Goal: Information Seeking & Learning: Learn about a topic

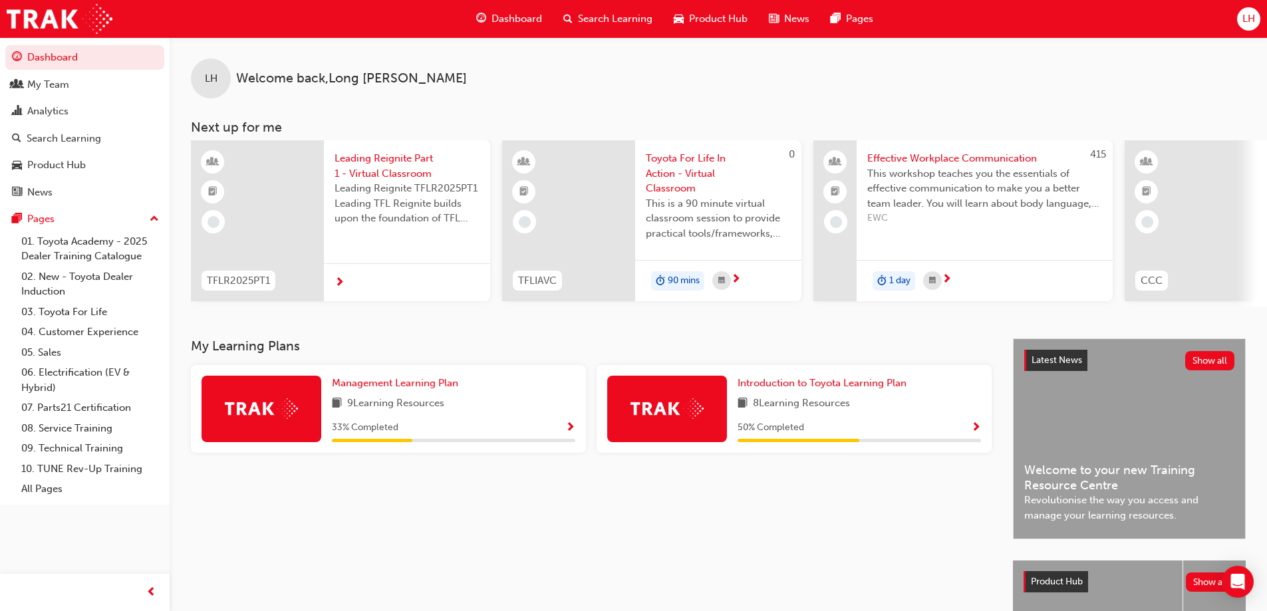
click at [892, 412] on div "8 Learning Resources" at bounding box center [859, 404] width 243 height 17
click at [828, 403] on span "8 Learning Resources" at bounding box center [801, 404] width 97 height 17
click at [831, 387] on span "Introduction to Toyota Learning Plan" at bounding box center [822, 383] width 169 height 12
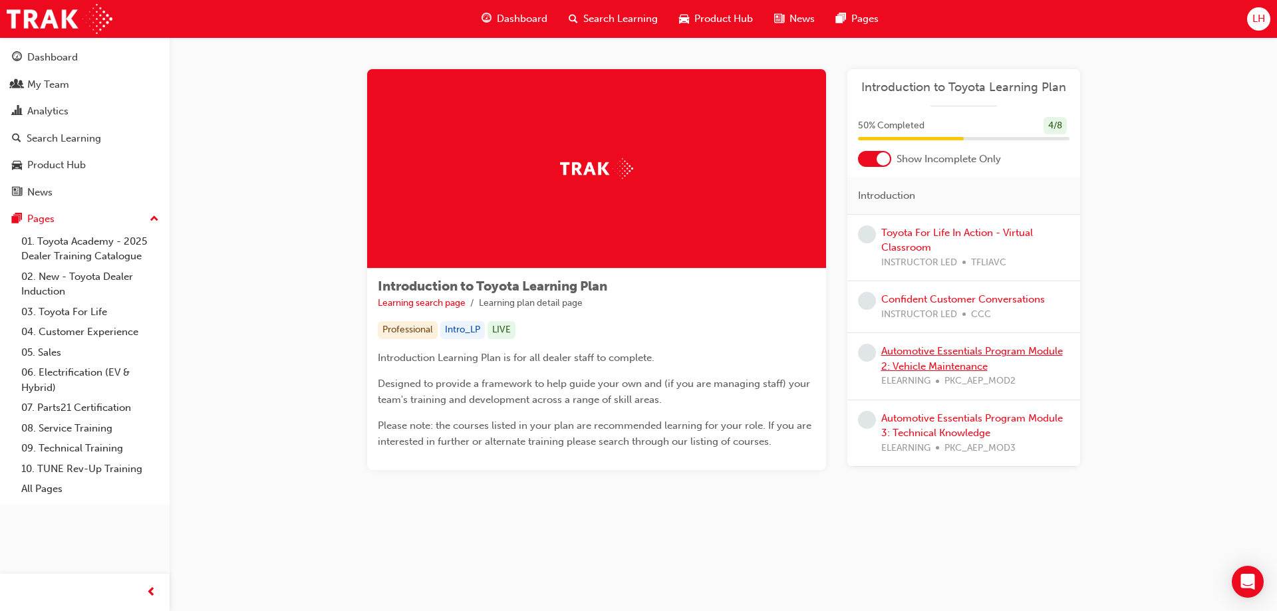
click at [968, 354] on link "Automotive Essentials Program Module 2: Vehicle Maintenance" at bounding box center [973, 358] width 182 height 27
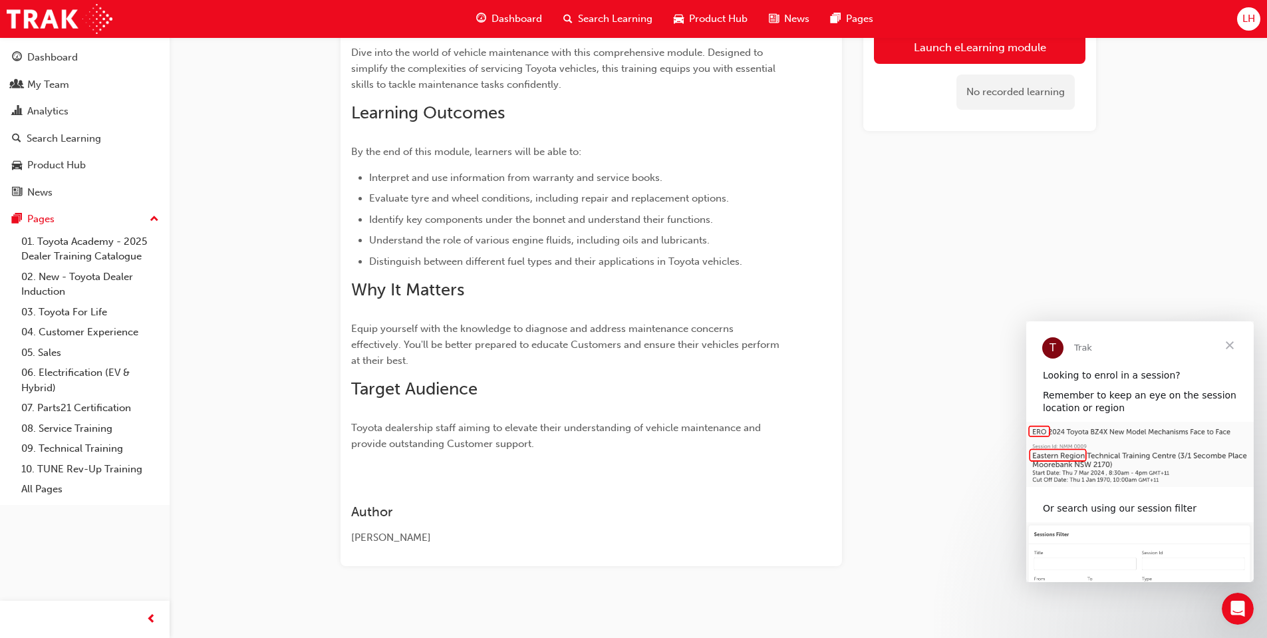
scroll to position [218, 0]
click at [1229, 342] on span "Close" at bounding box center [1230, 345] width 48 height 48
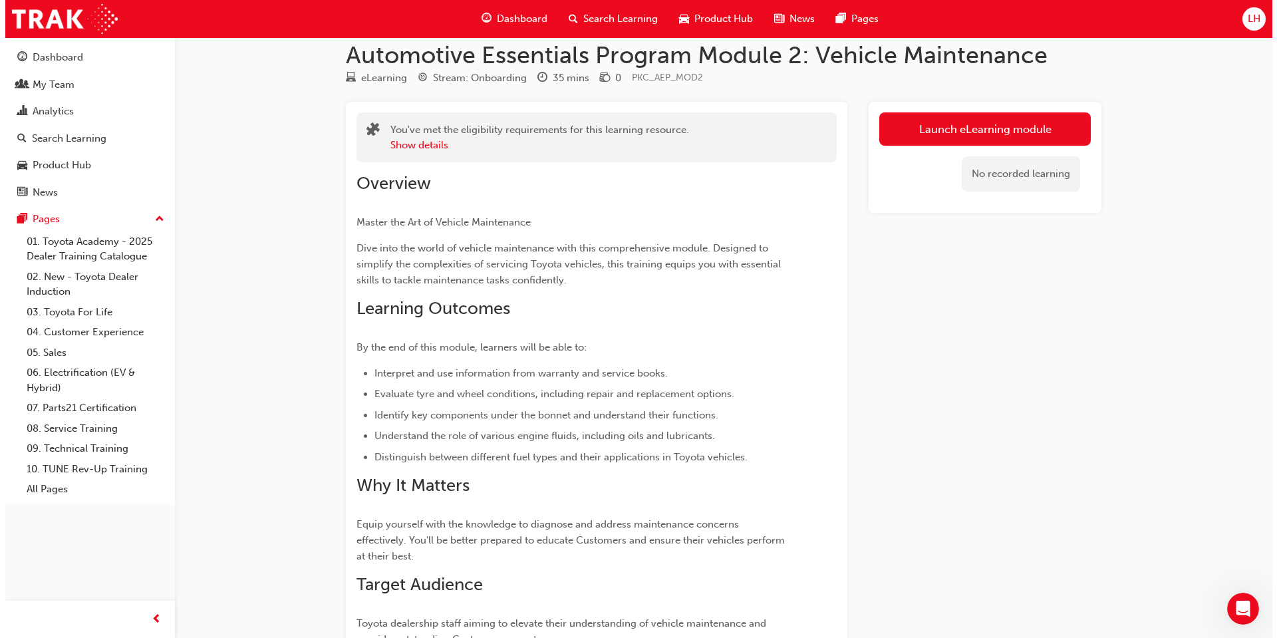
scroll to position [0, 0]
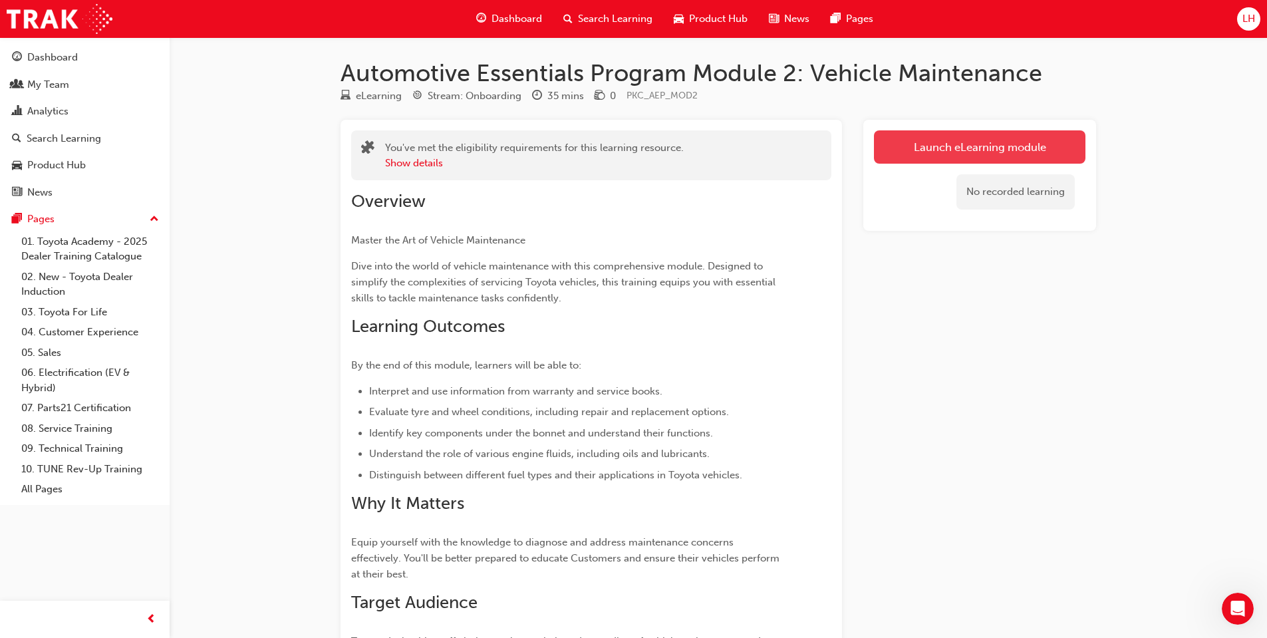
click at [998, 149] on link "Launch eLearning module" at bounding box center [980, 146] width 212 height 33
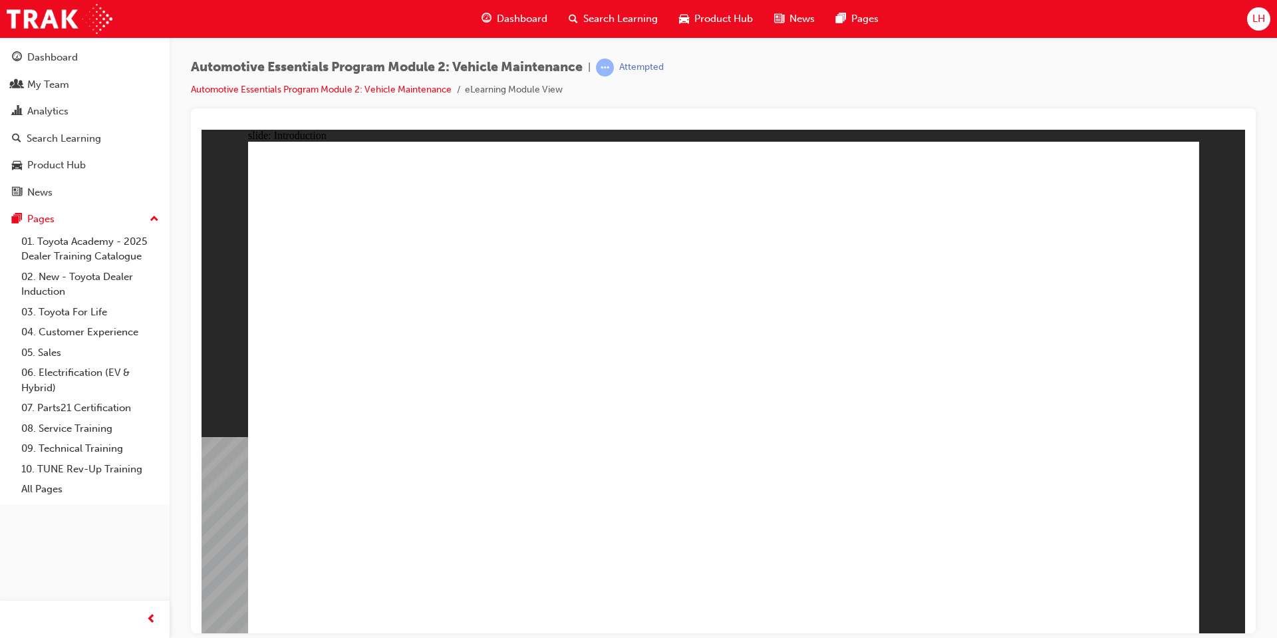
drag, startPoint x: 1140, startPoint y: 166, endPoint x: 1162, endPoint y: 169, distance: 22.1
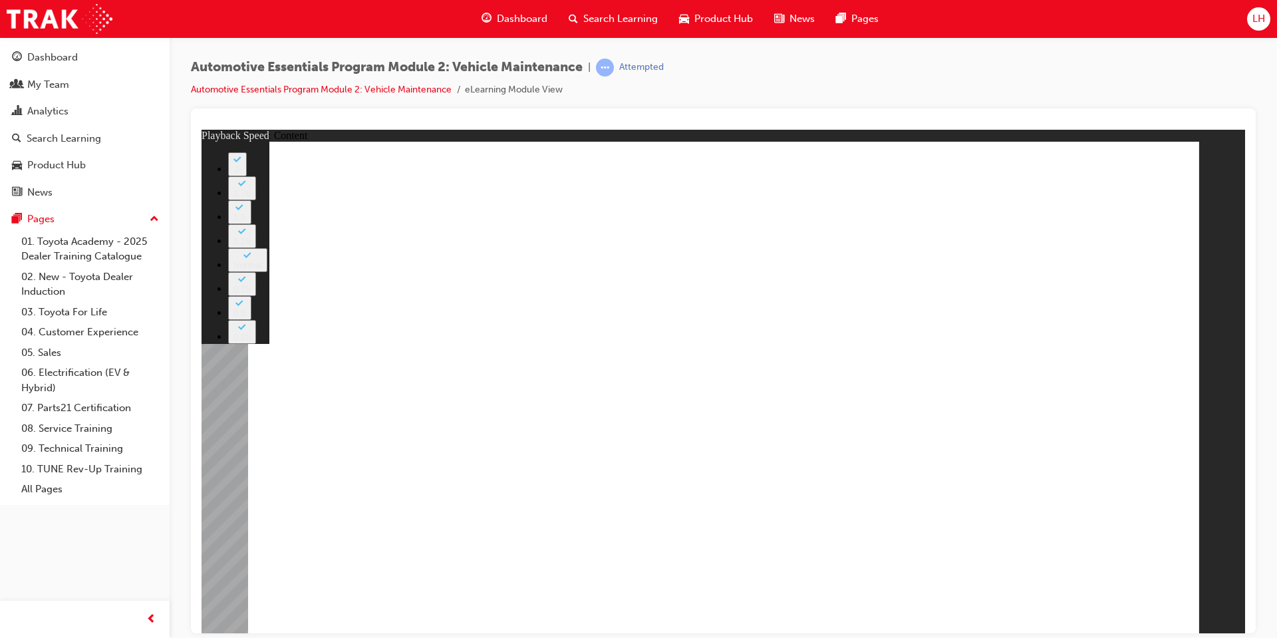
type input "33"
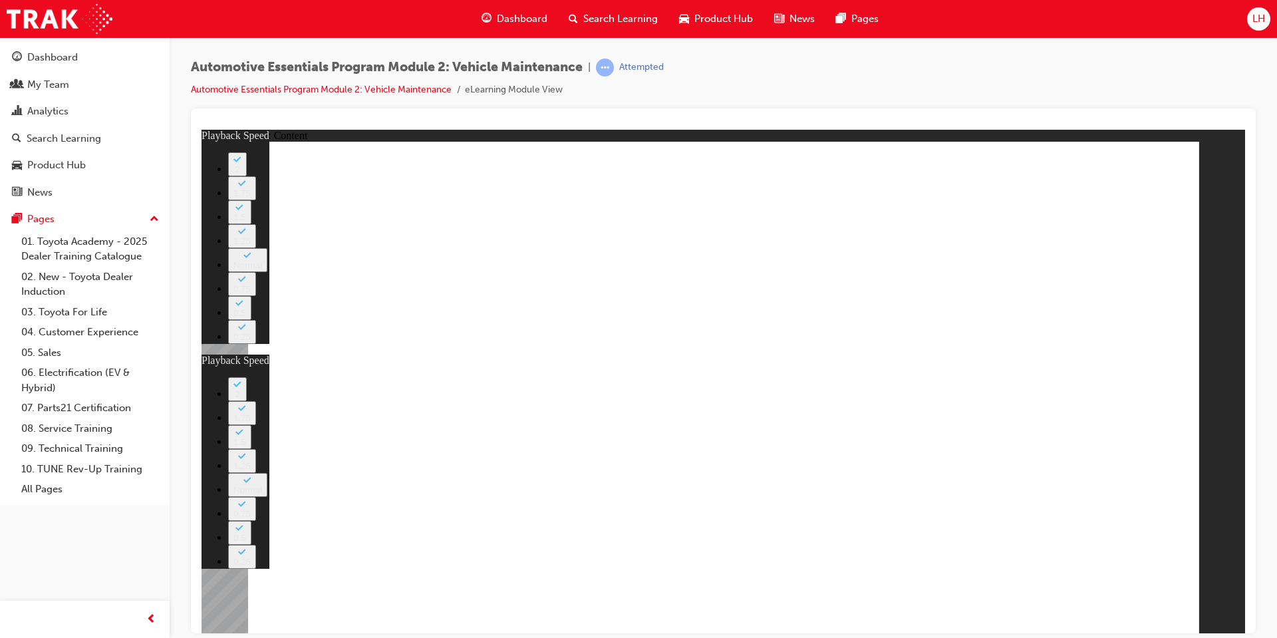
type input "35"
type input "33"
type input "35"
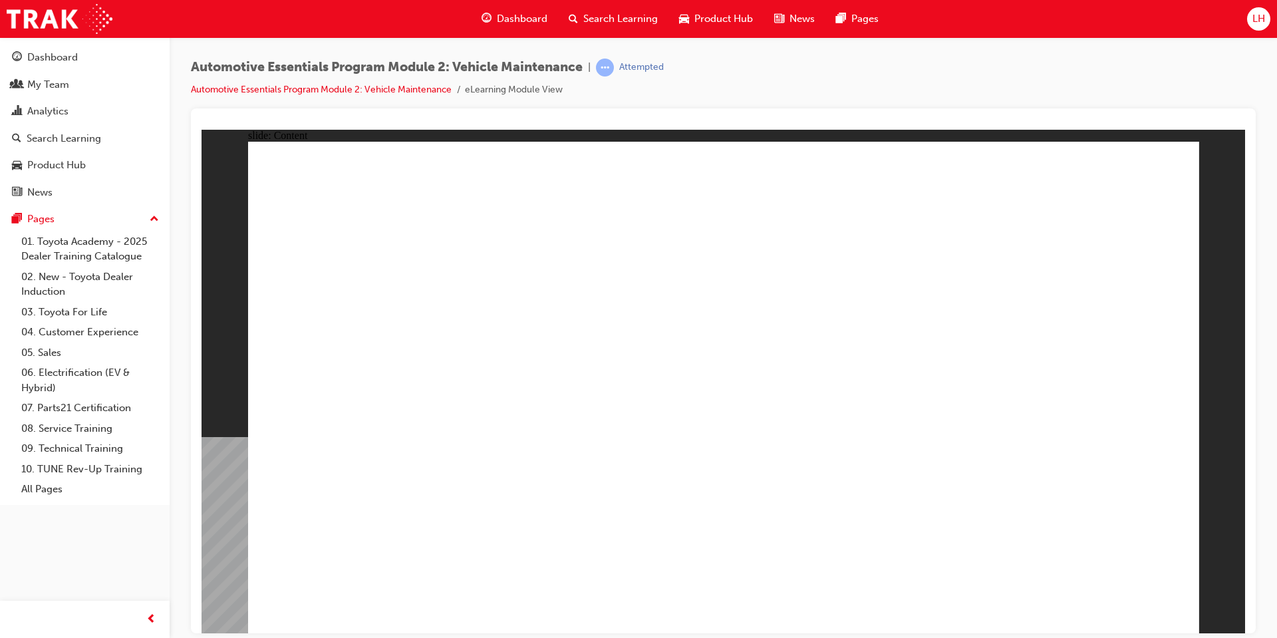
drag, startPoint x: 976, startPoint y: 575, endPoint x: 965, endPoint y: 595, distance: 22.0
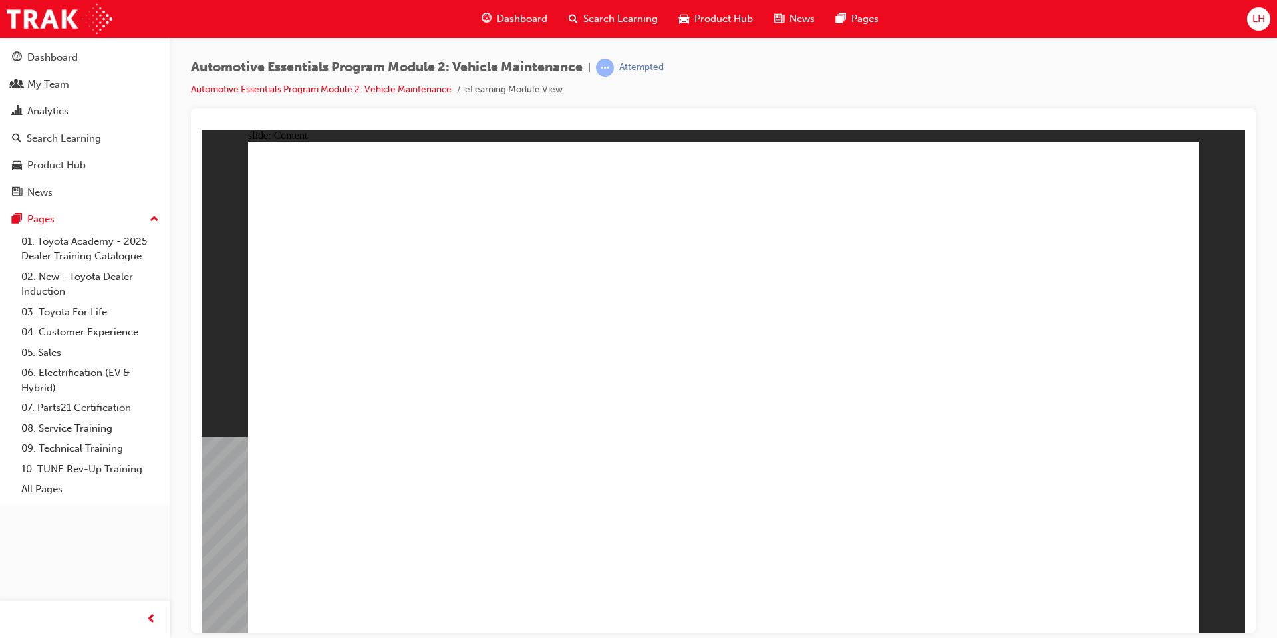
drag, startPoint x: 1159, startPoint y: 177, endPoint x: 1090, endPoint y: 365, distance: 200.0
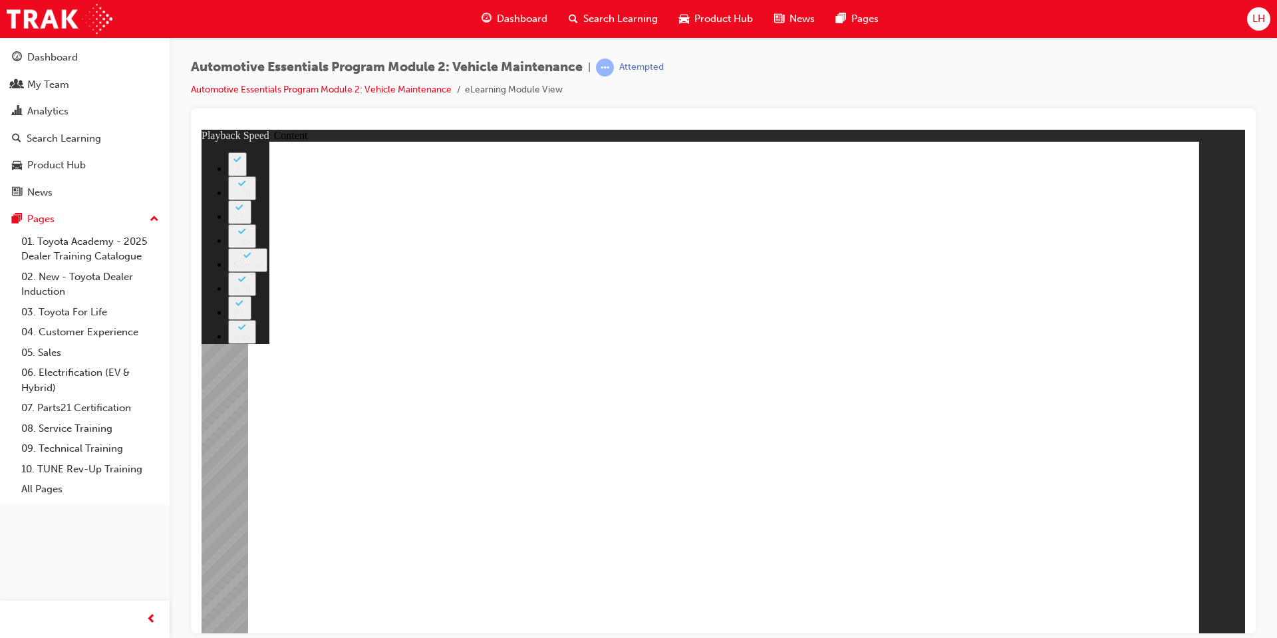
type input "8"
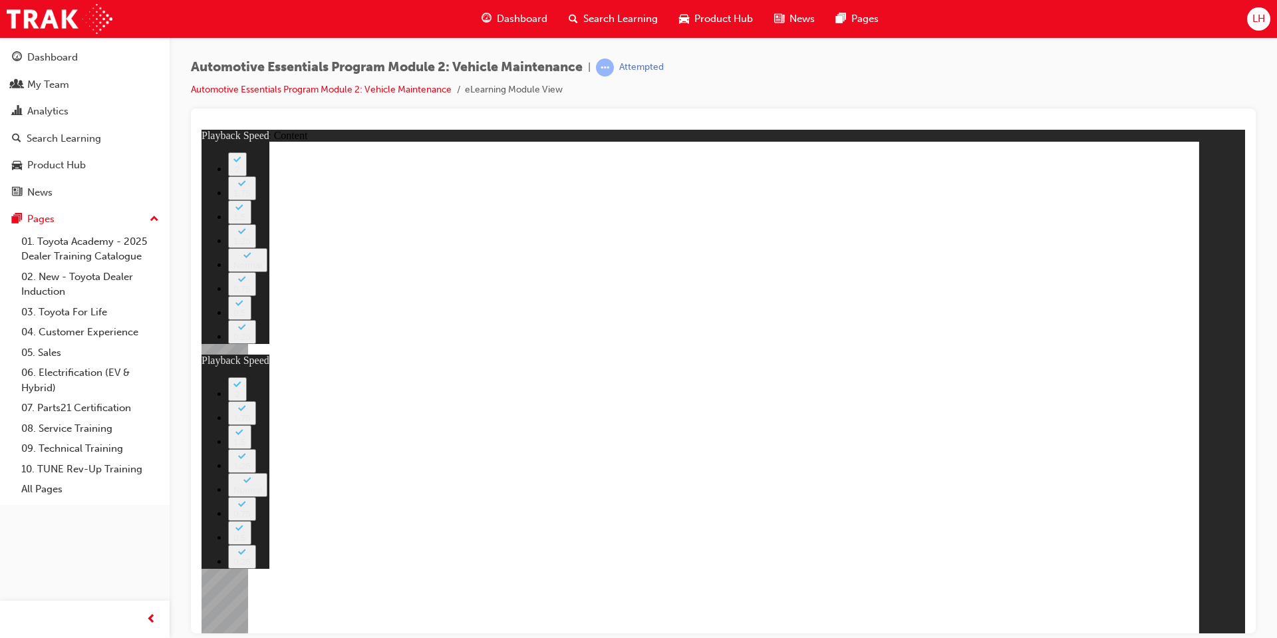
type input "27"
type input "8"
type input "27"
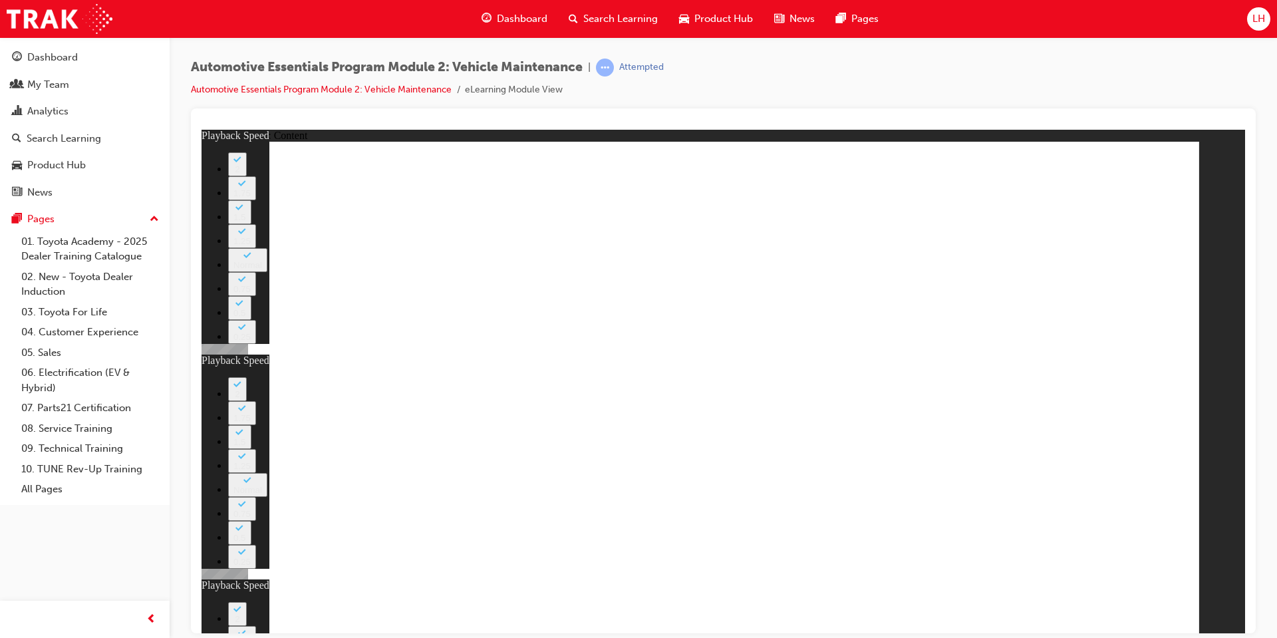
type input "12"
type input "8"
type input "27"
type input "12"
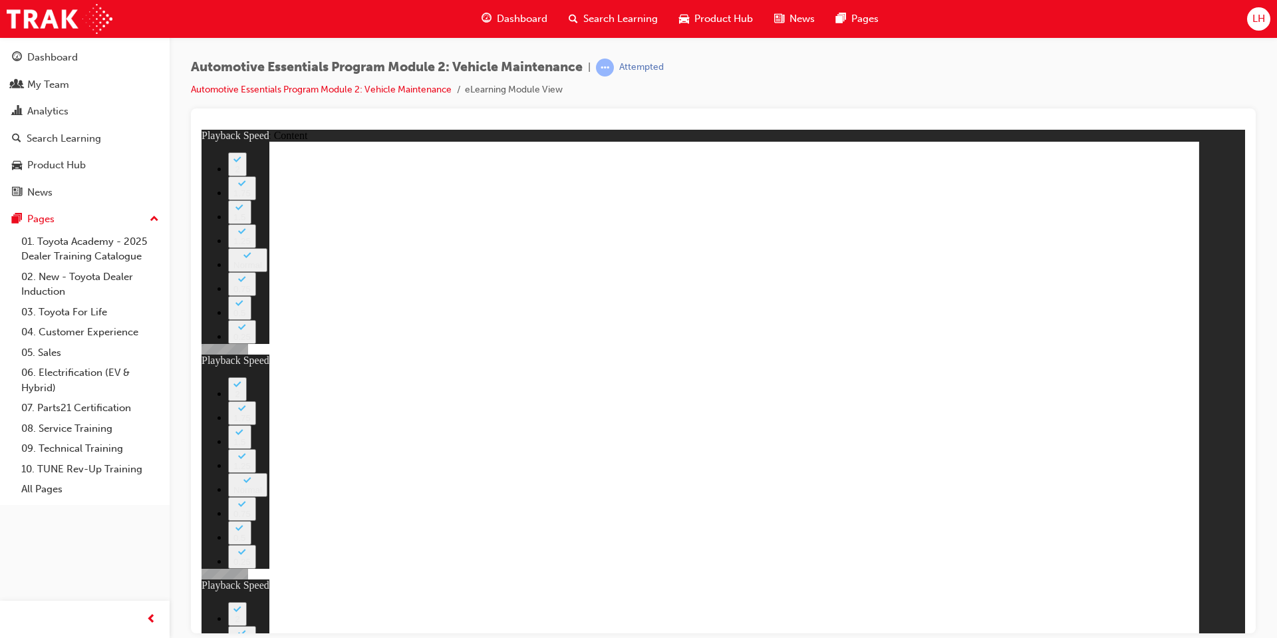
type input "56"
type input "8"
type input "27"
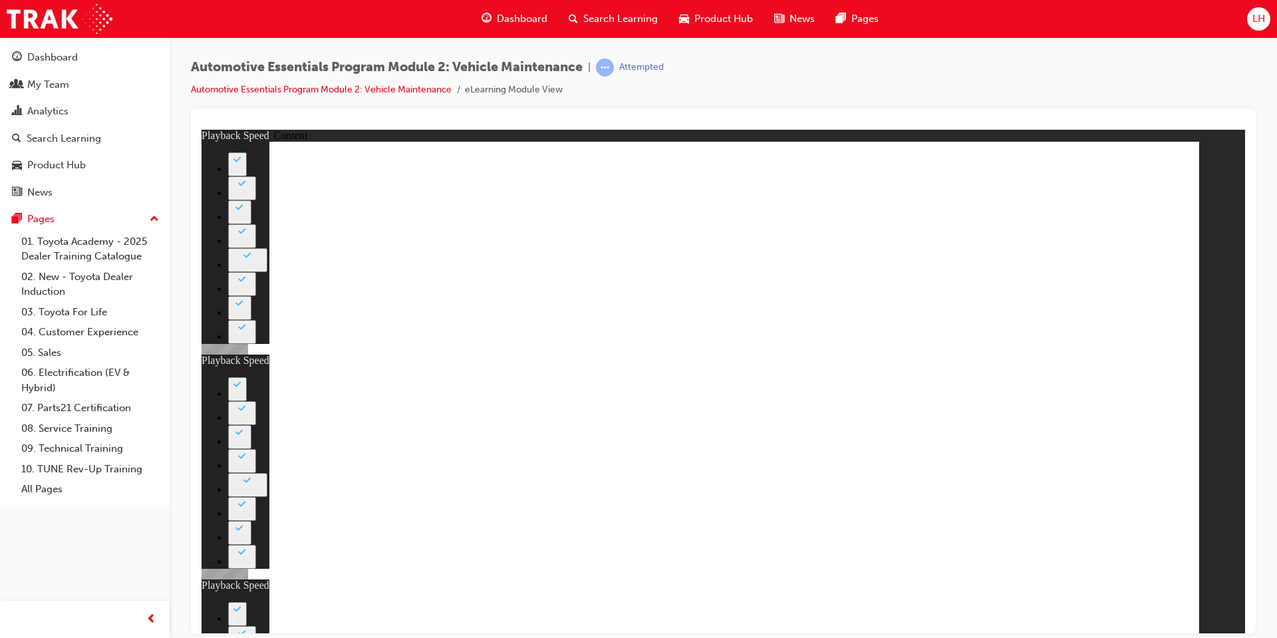
type input "12"
type input "8"
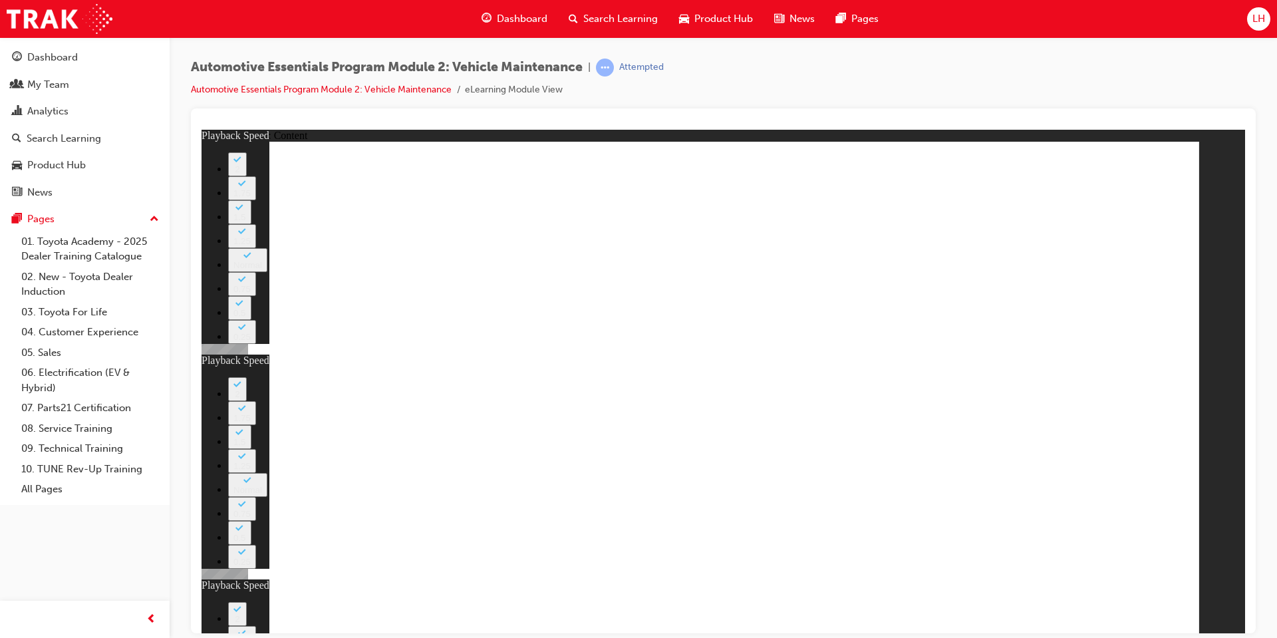
type input "27"
type input "12"
type input "56"
type input "12"
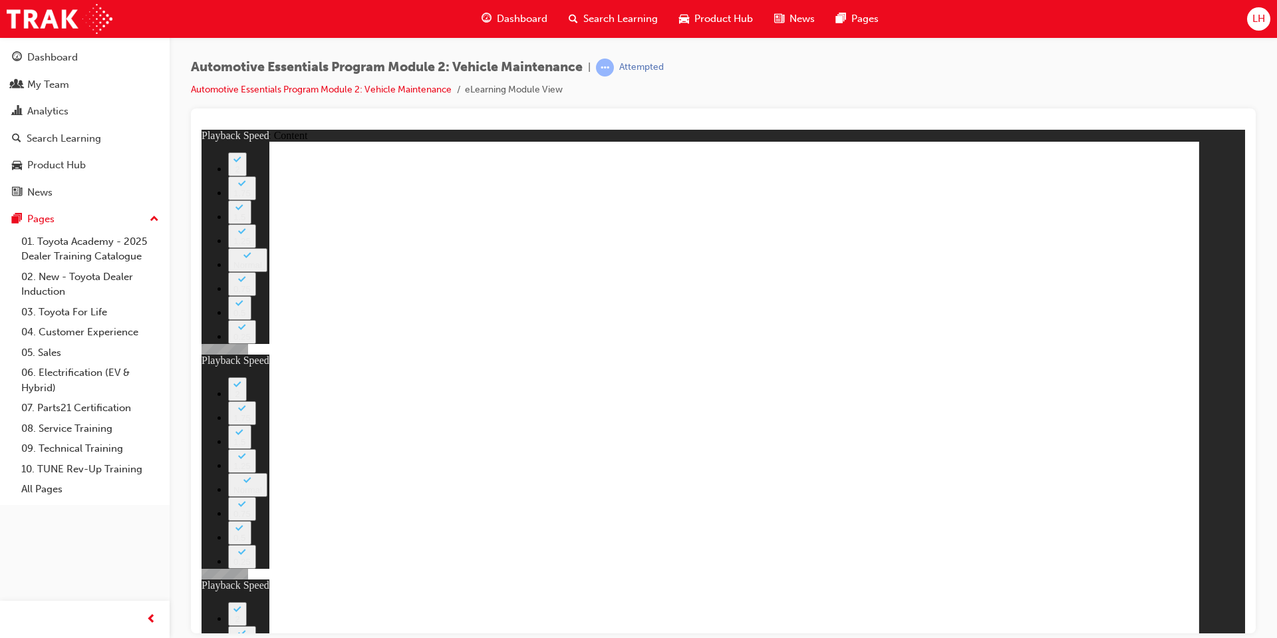
type input "8"
type input "27"
type input "12"
type input "56"
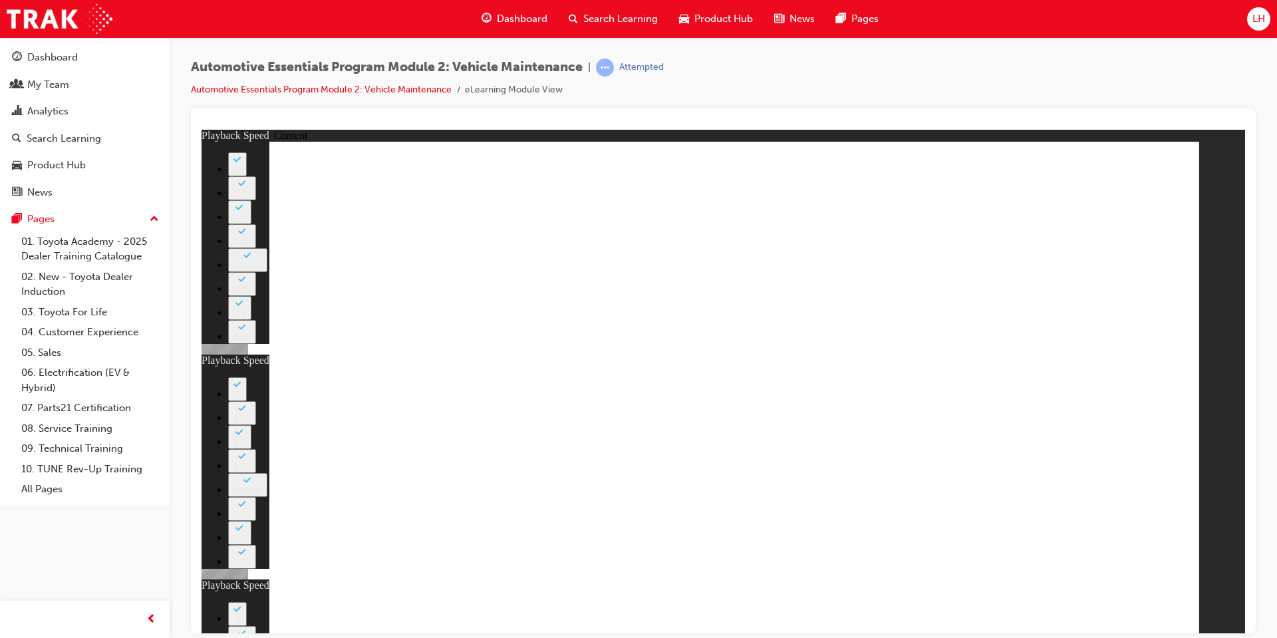
type input "12"
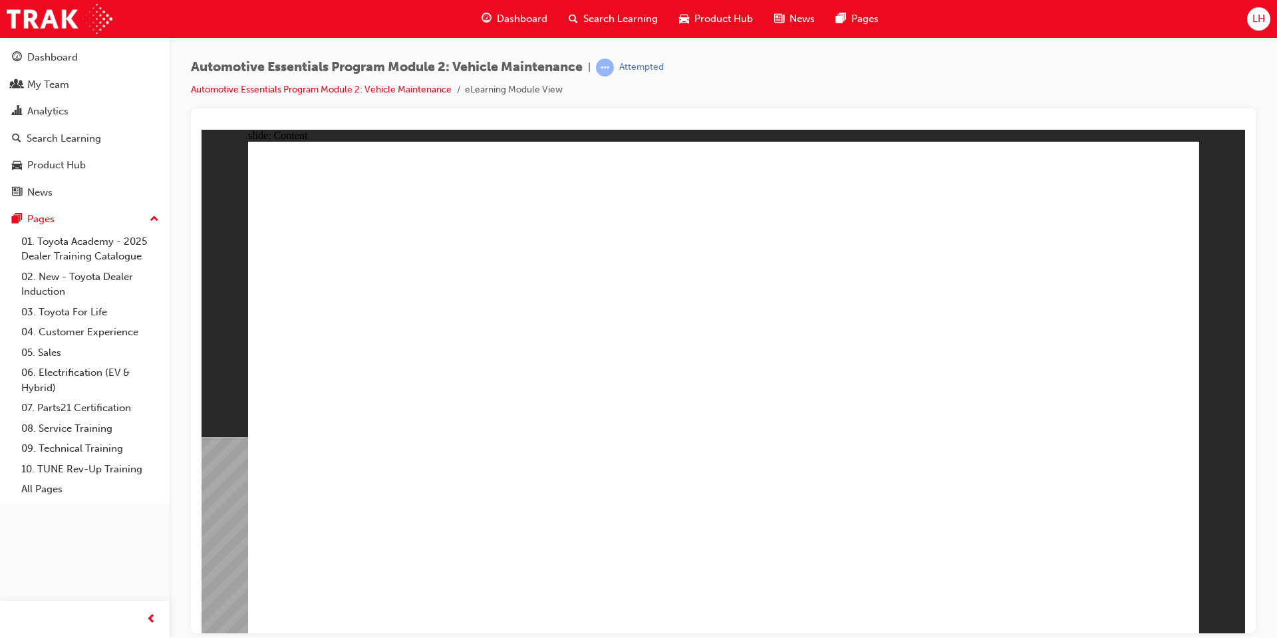
radio input "true"
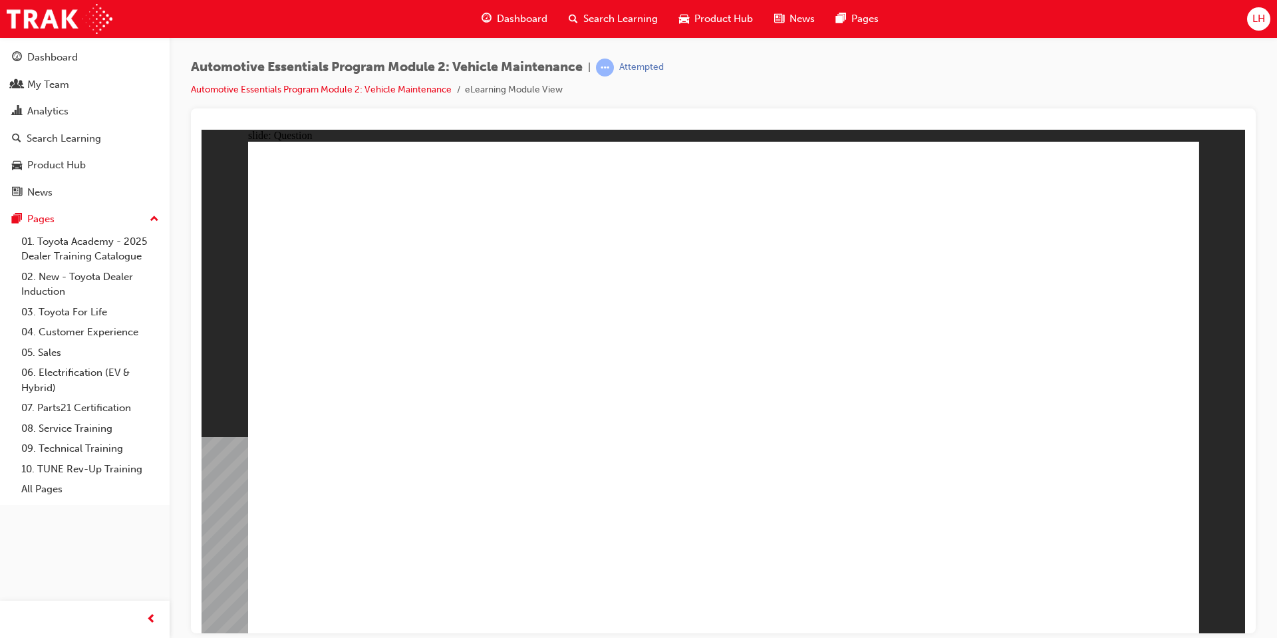
radio input "true"
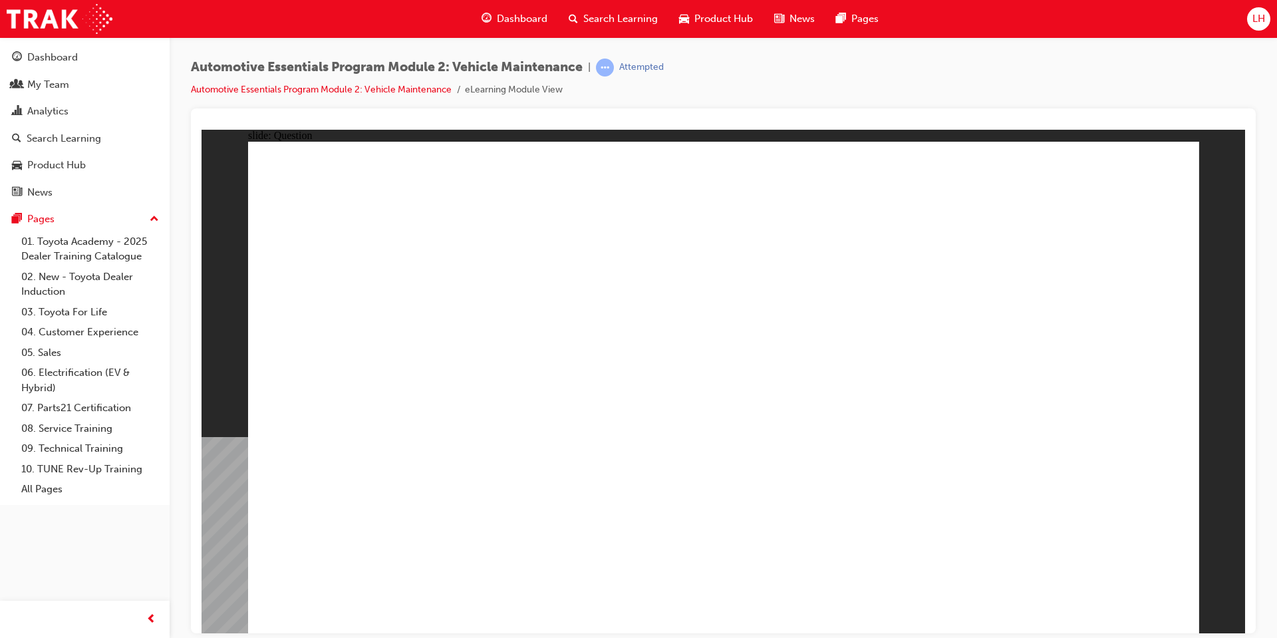
radio input "true"
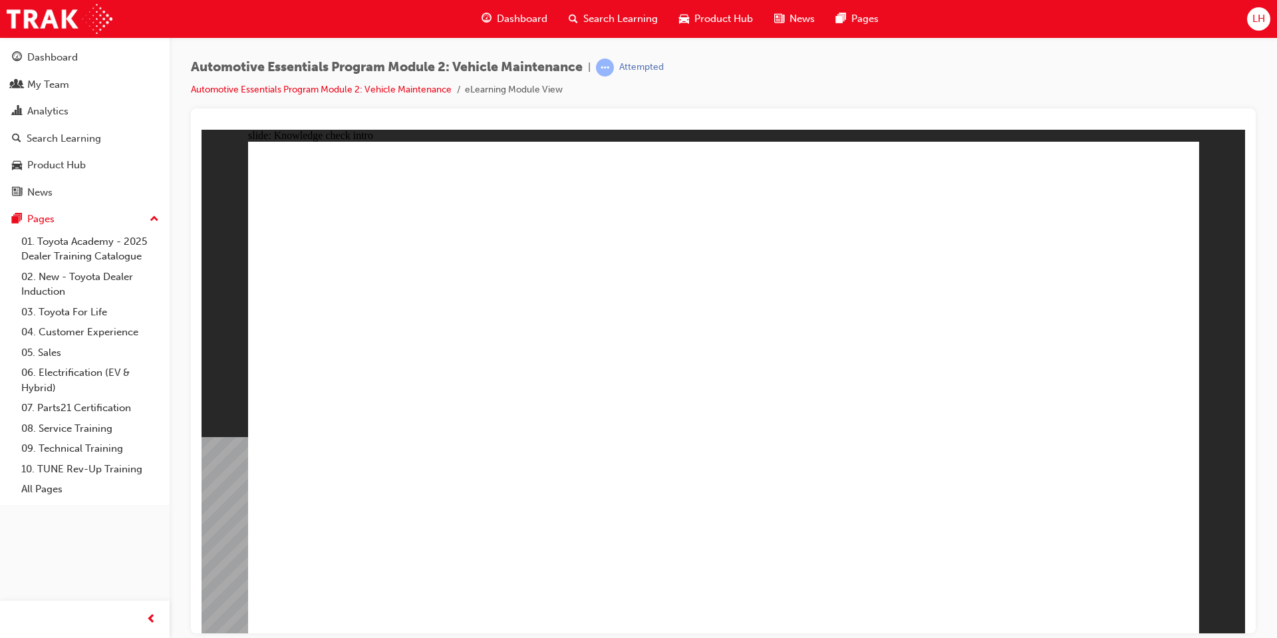
radio input "true"
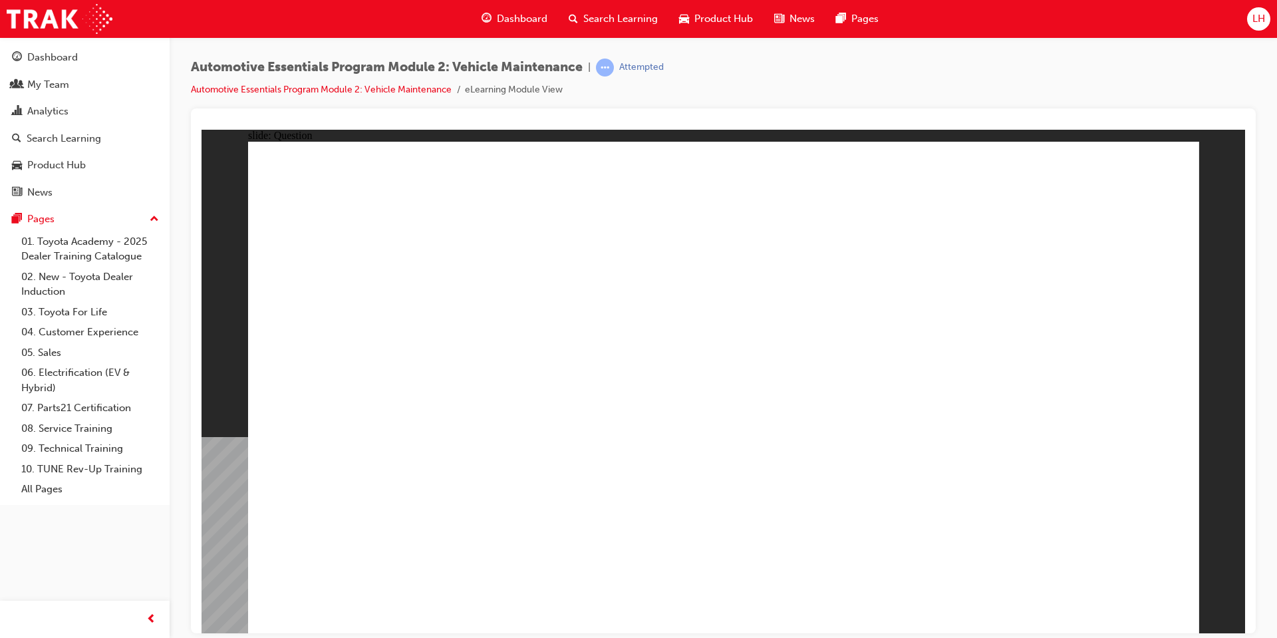
radio input "true"
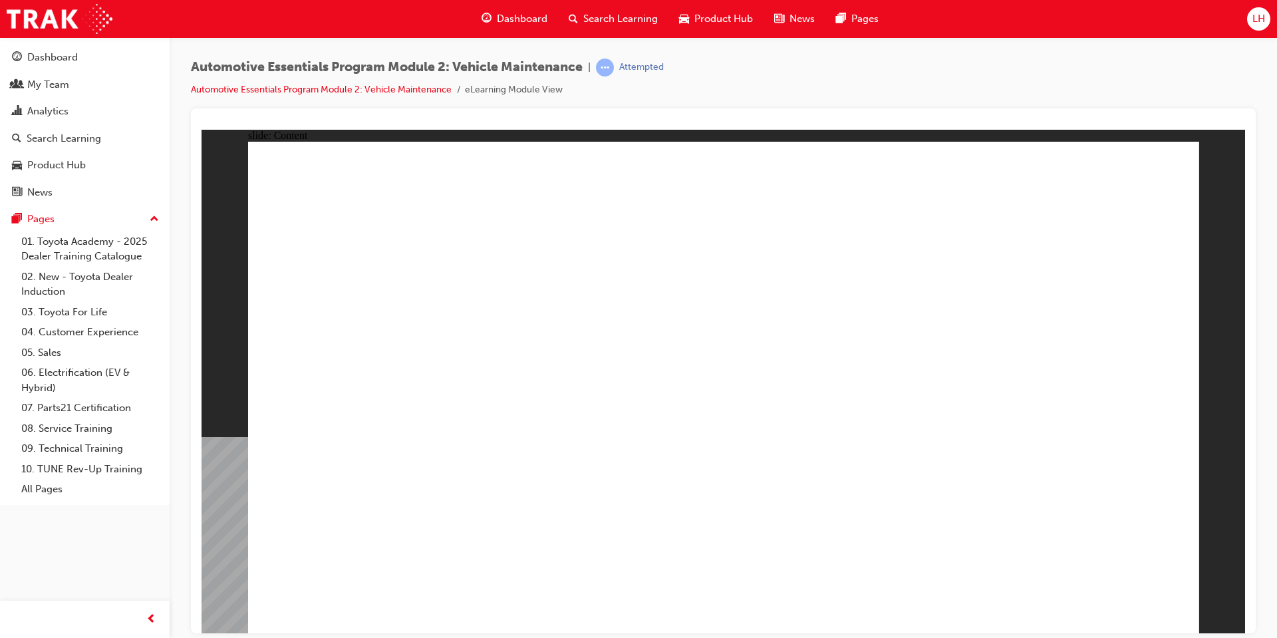
drag, startPoint x: 1095, startPoint y: 583, endPoint x: 1142, endPoint y: 597, distance: 48.6
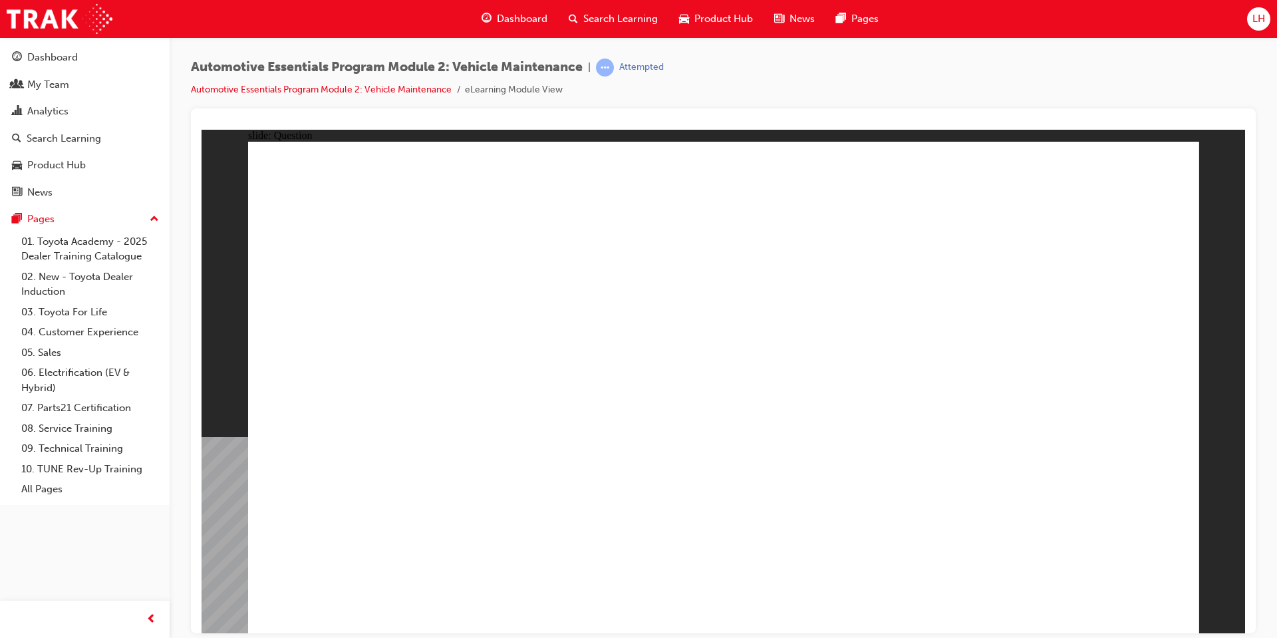
radio input "true"
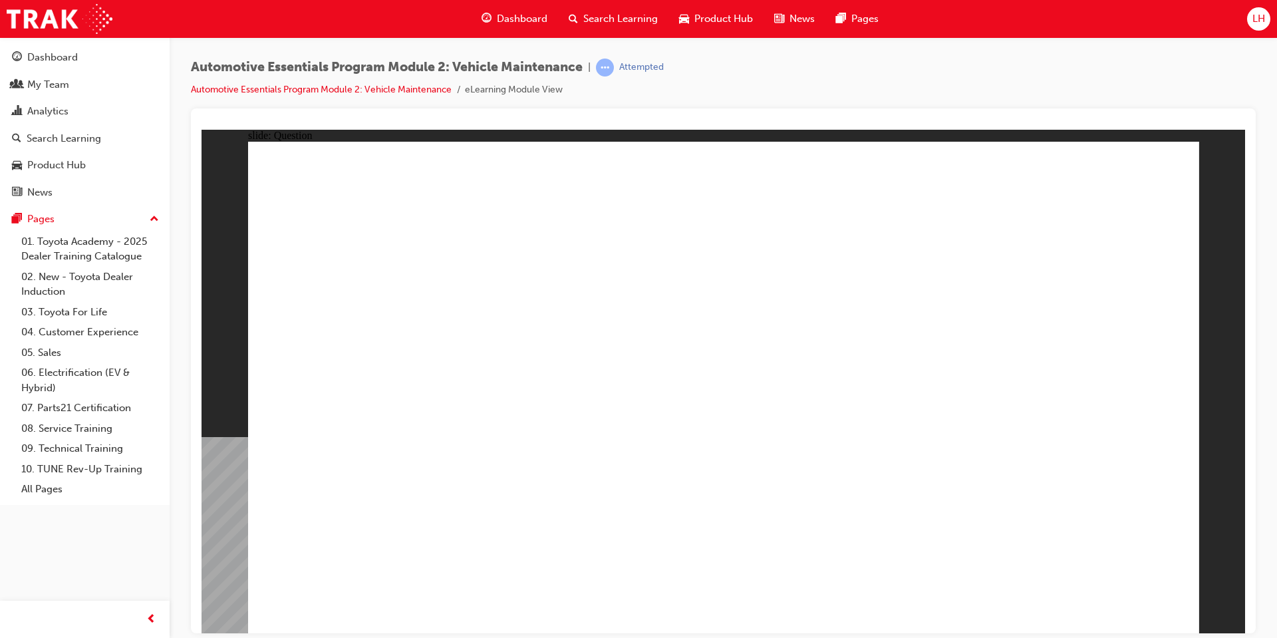
radio input "true"
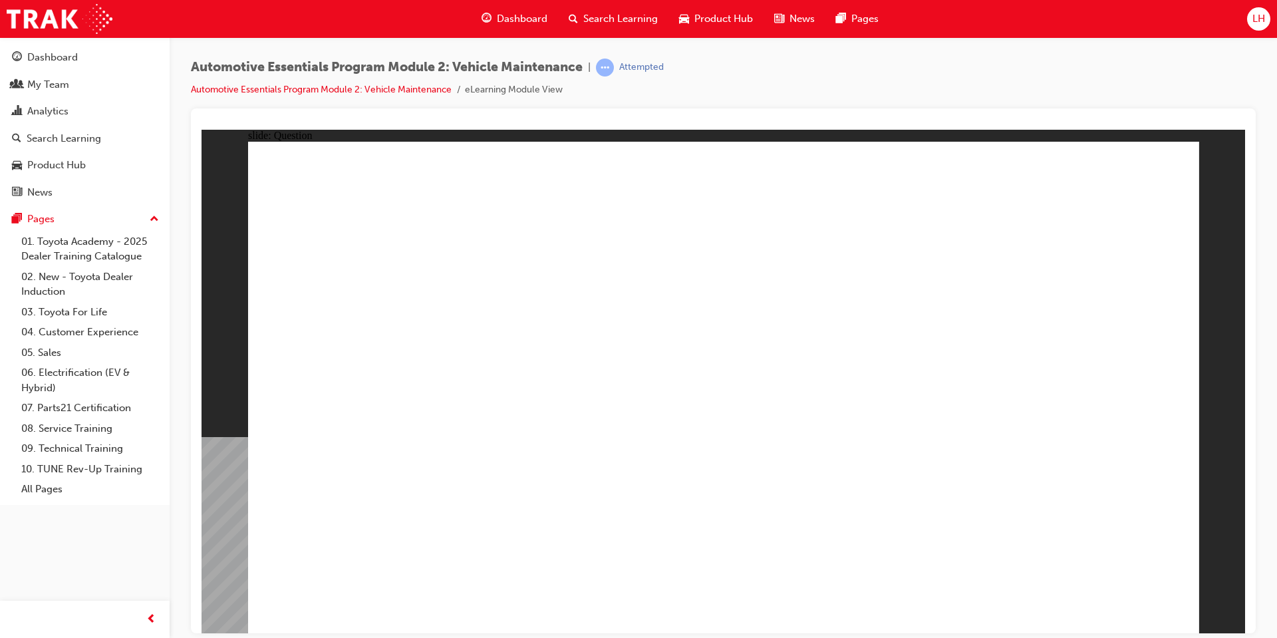
radio input "true"
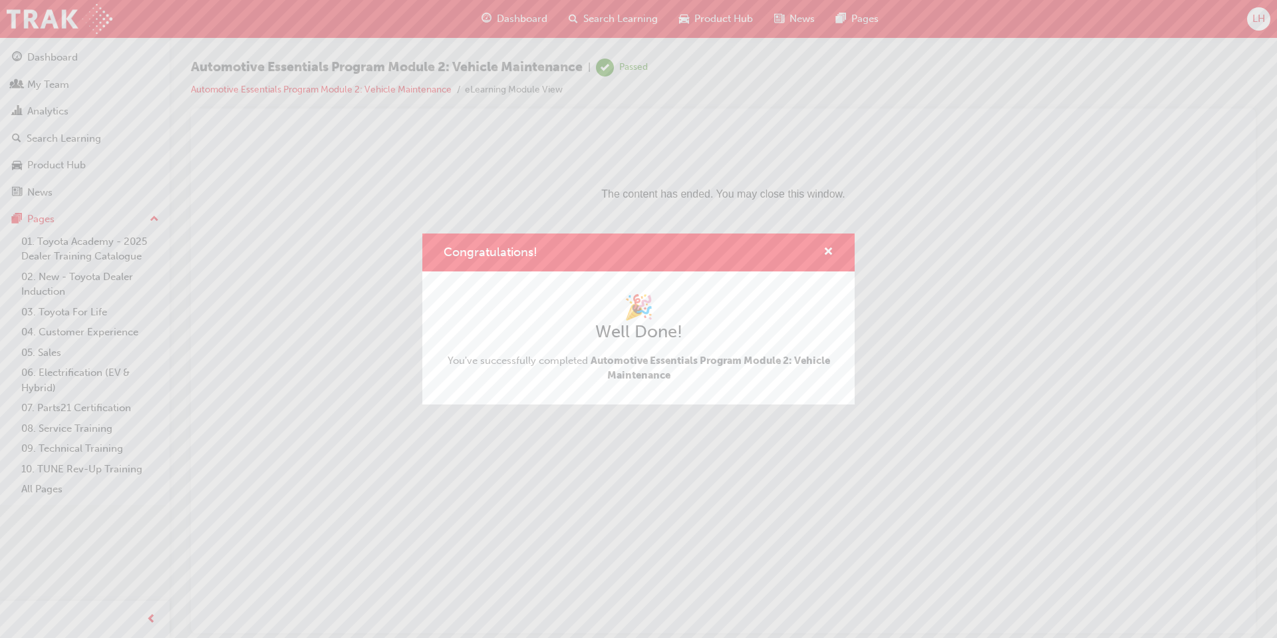
click at [821, 251] on div "Congratulations!" at bounding box center [823, 252] width 21 height 17
click at [826, 250] on span "cross-icon" at bounding box center [829, 253] width 10 height 12
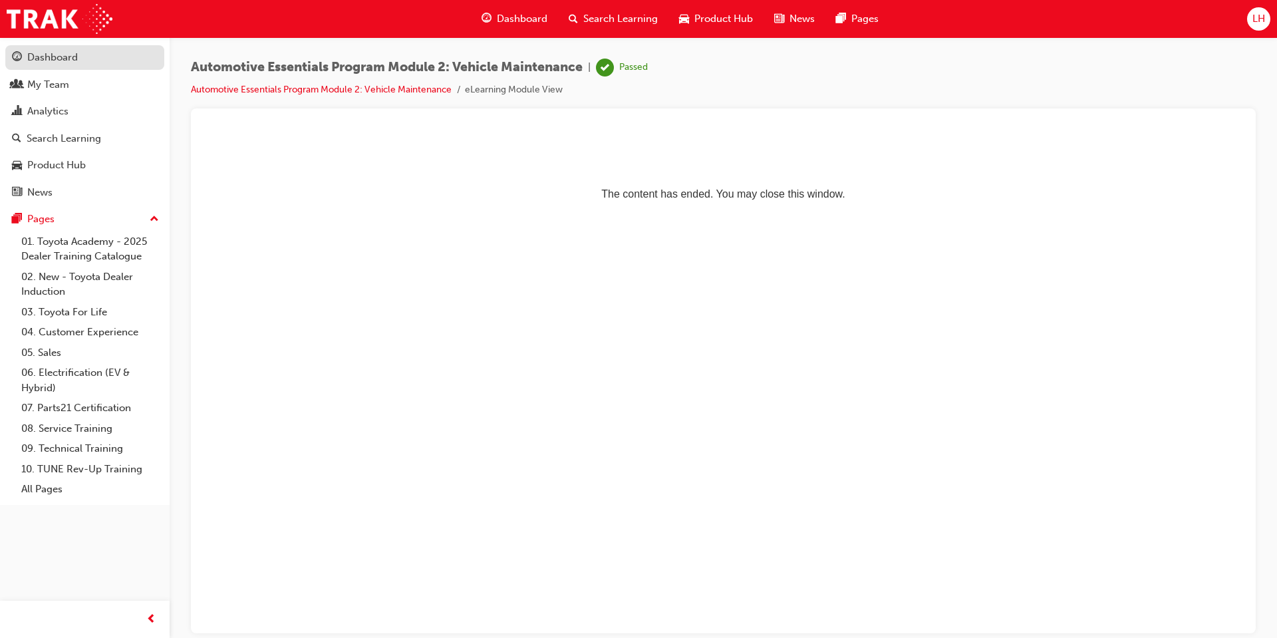
click at [67, 49] on div "Dashboard" at bounding box center [85, 57] width 146 height 17
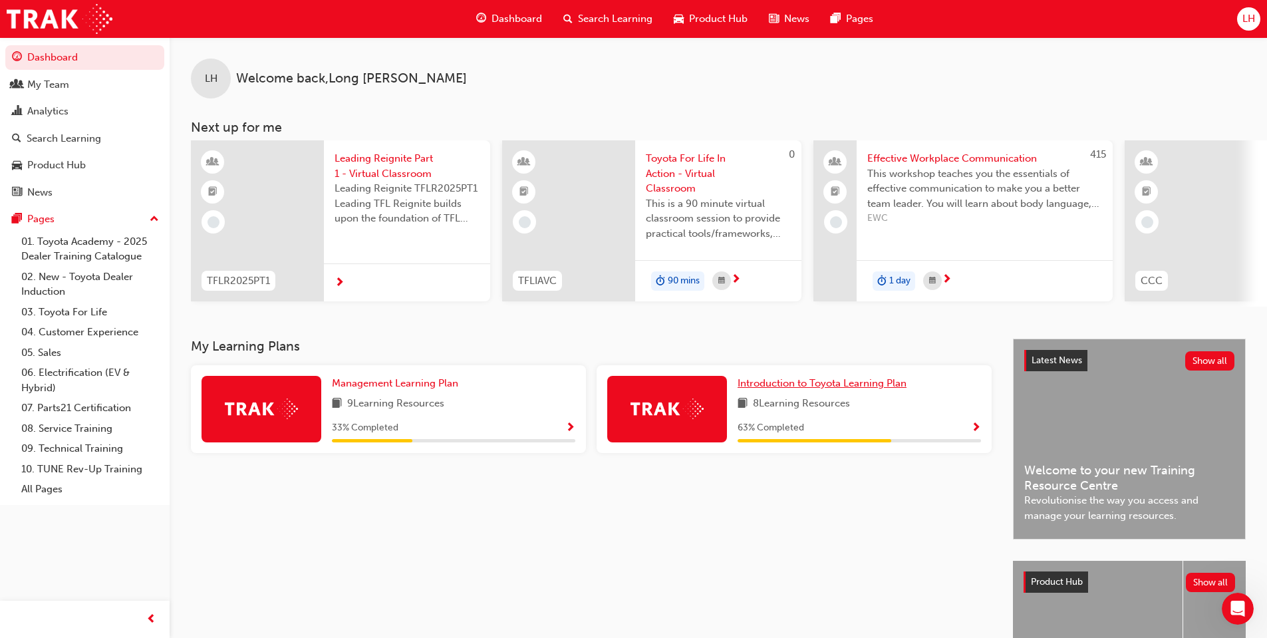
click at [870, 389] on span "Introduction to Toyota Learning Plan" at bounding box center [822, 383] width 169 height 12
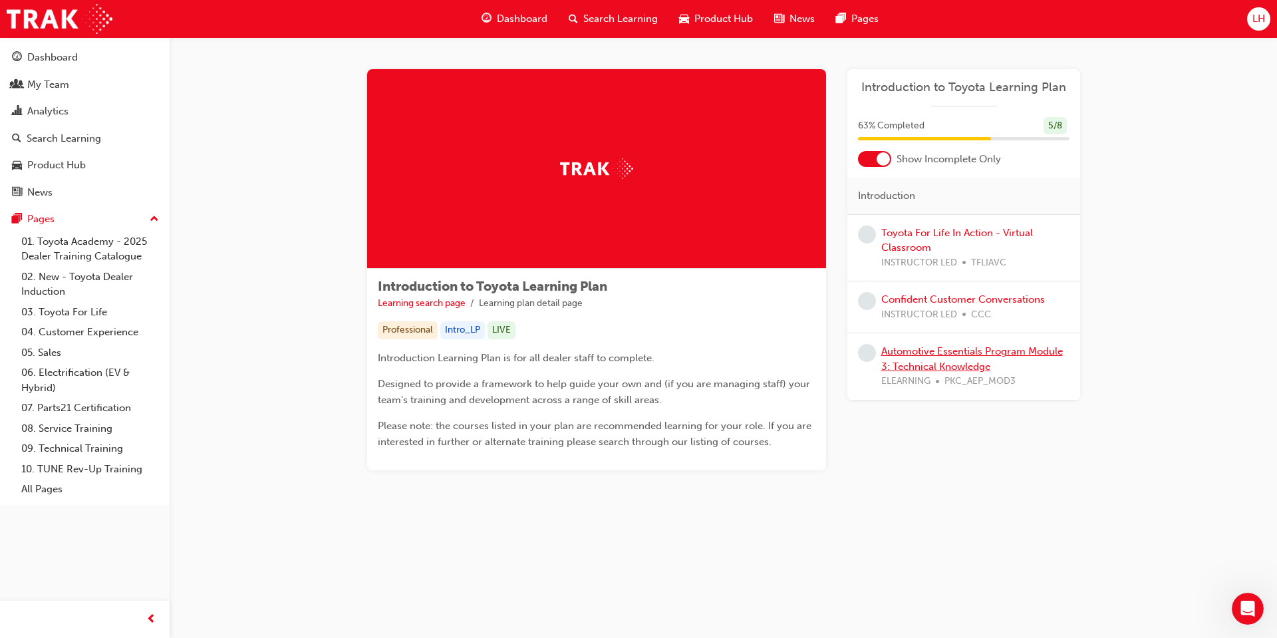
click at [973, 351] on link "Automotive Essentials Program Module 3: Technical Knowledge" at bounding box center [973, 358] width 182 height 27
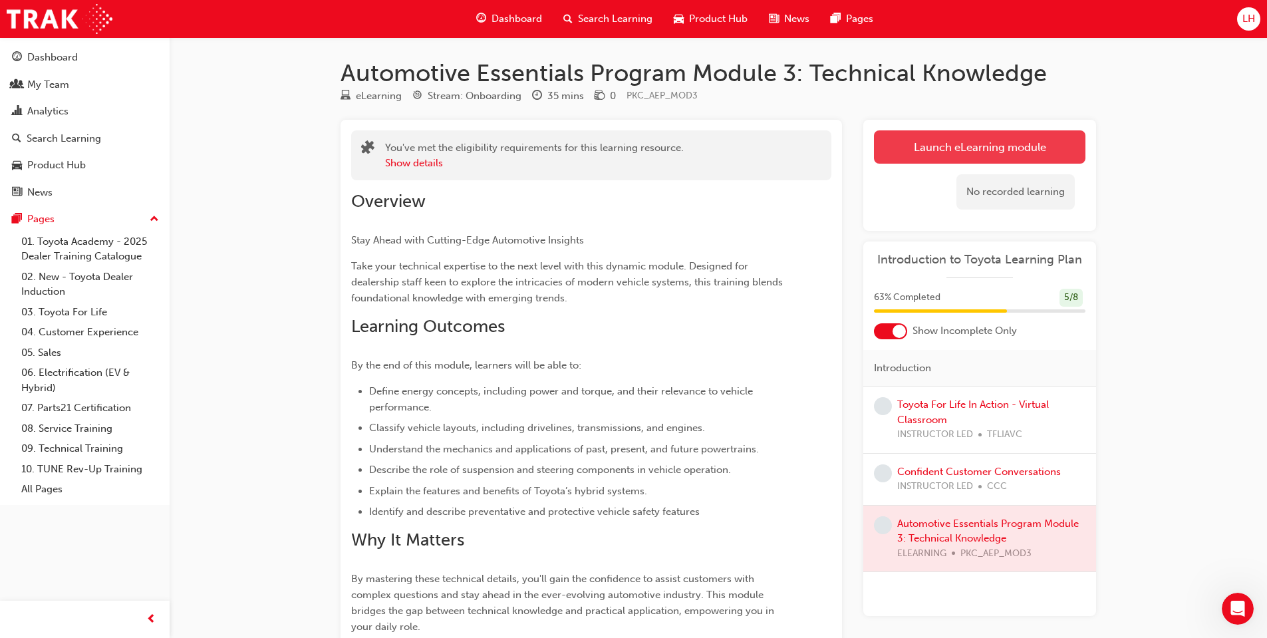
click at [979, 149] on link "Launch eLearning module" at bounding box center [980, 146] width 212 height 33
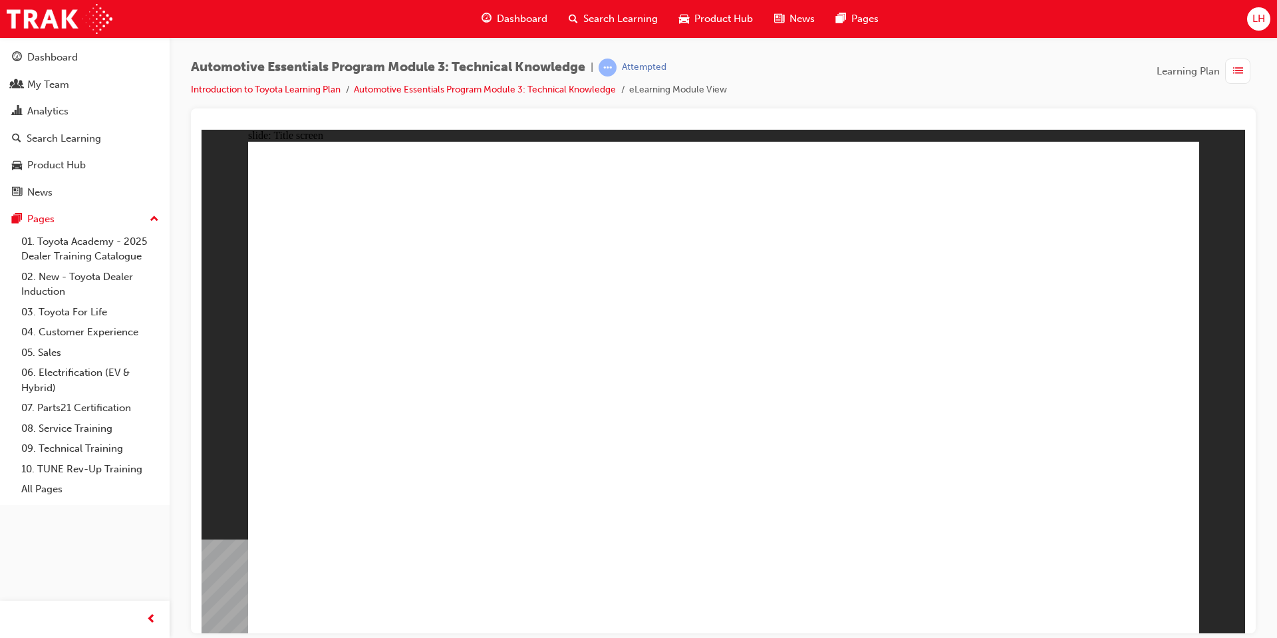
drag, startPoint x: 556, startPoint y: 506, endPoint x: 550, endPoint y: 510, distance: 7.8
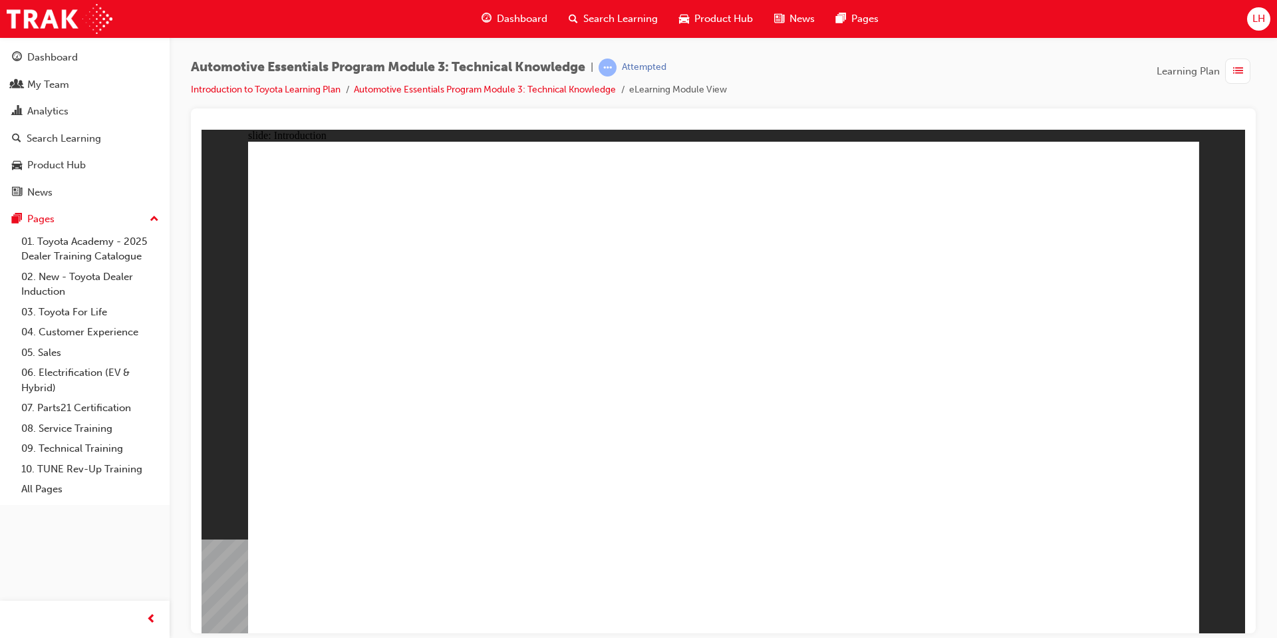
drag, startPoint x: 1075, startPoint y: 596, endPoint x: 1102, endPoint y: 599, distance: 26.7
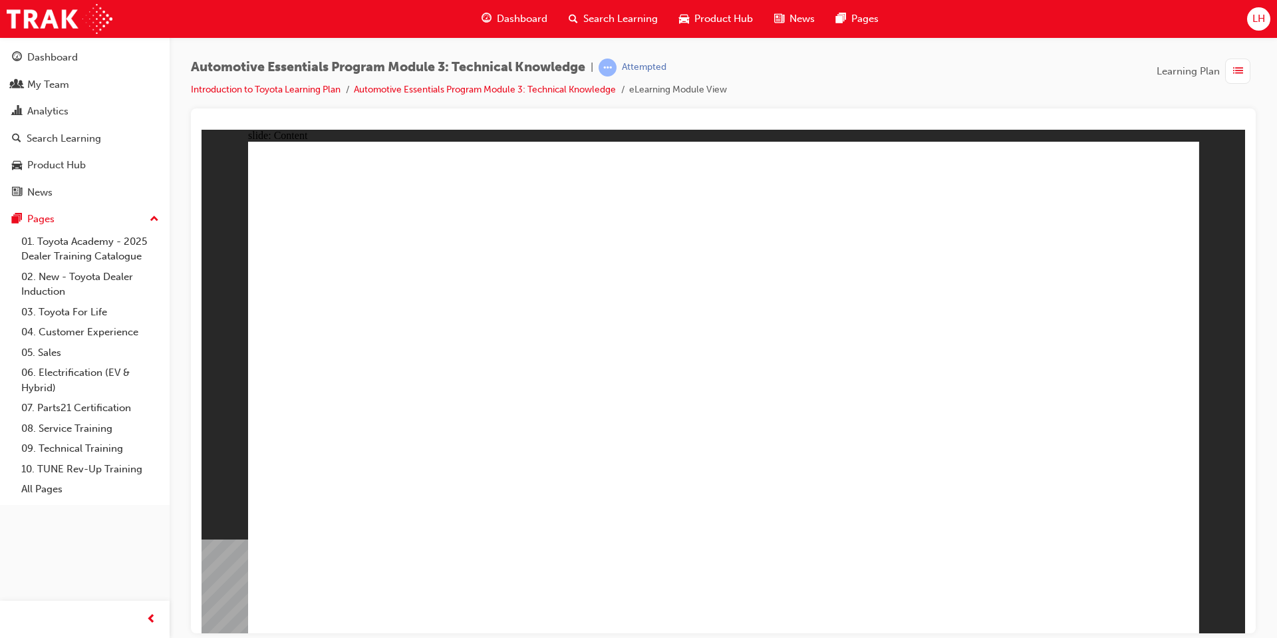
radio input "true"
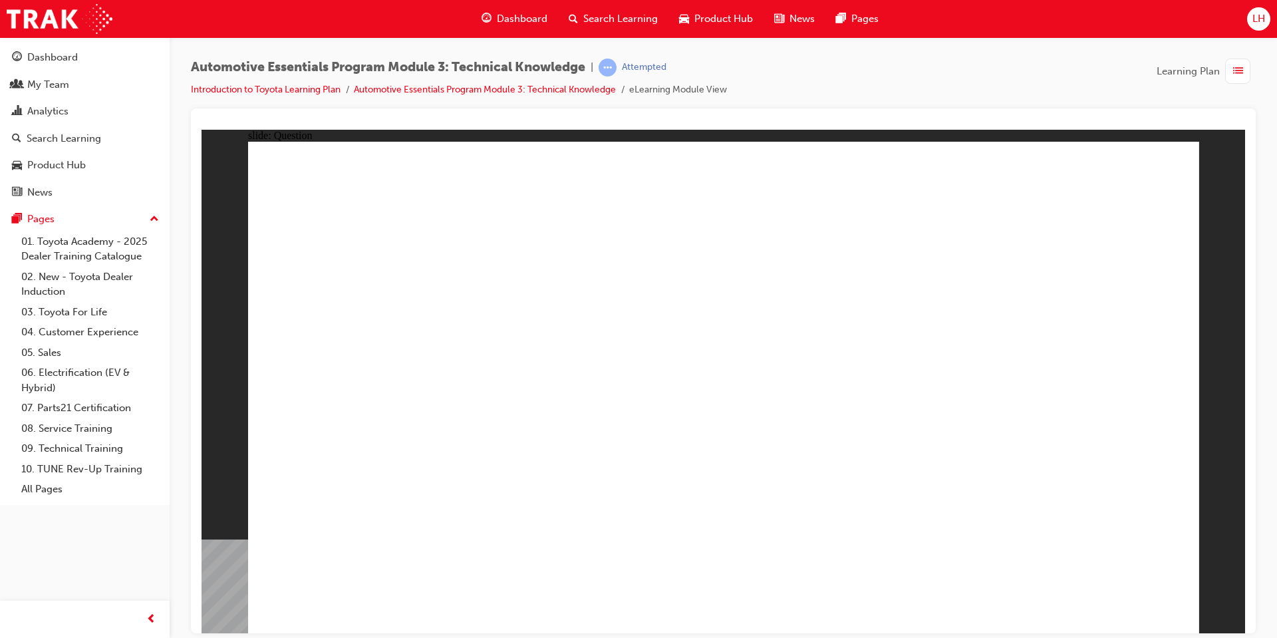
drag, startPoint x: 714, startPoint y: 489, endPoint x: 719, endPoint y: 480, distance: 10.7
radio input "true"
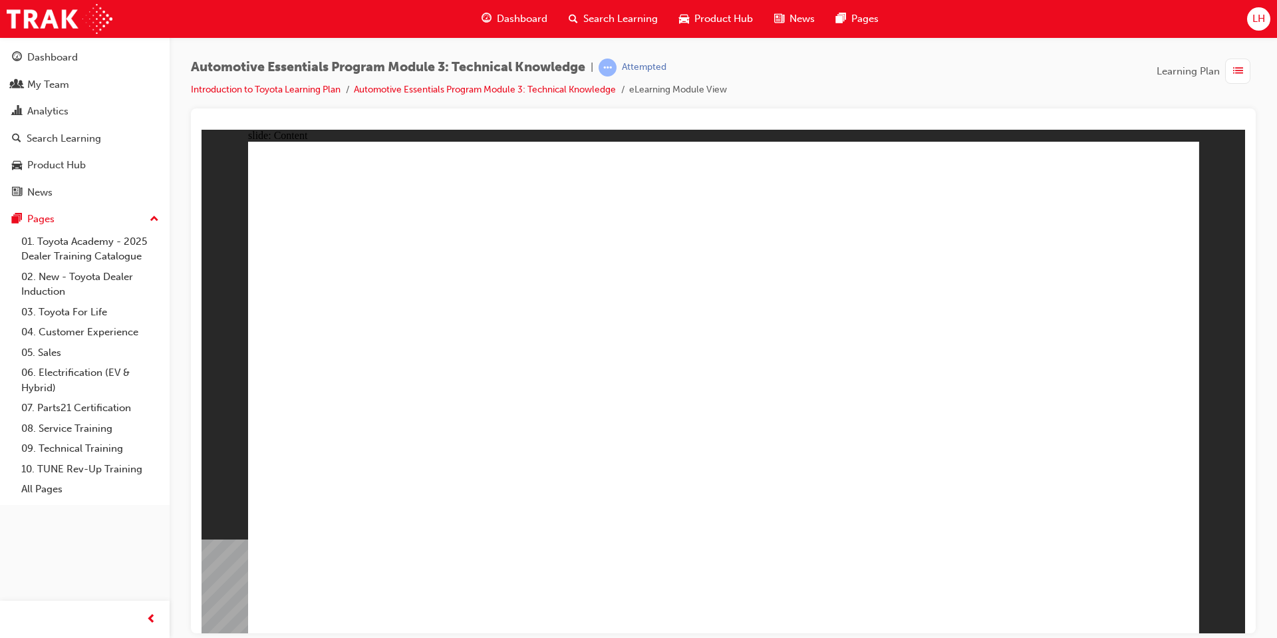
drag, startPoint x: 1128, startPoint y: 197, endPoint x: 1136, endPoint y: 178, distance: 20.3
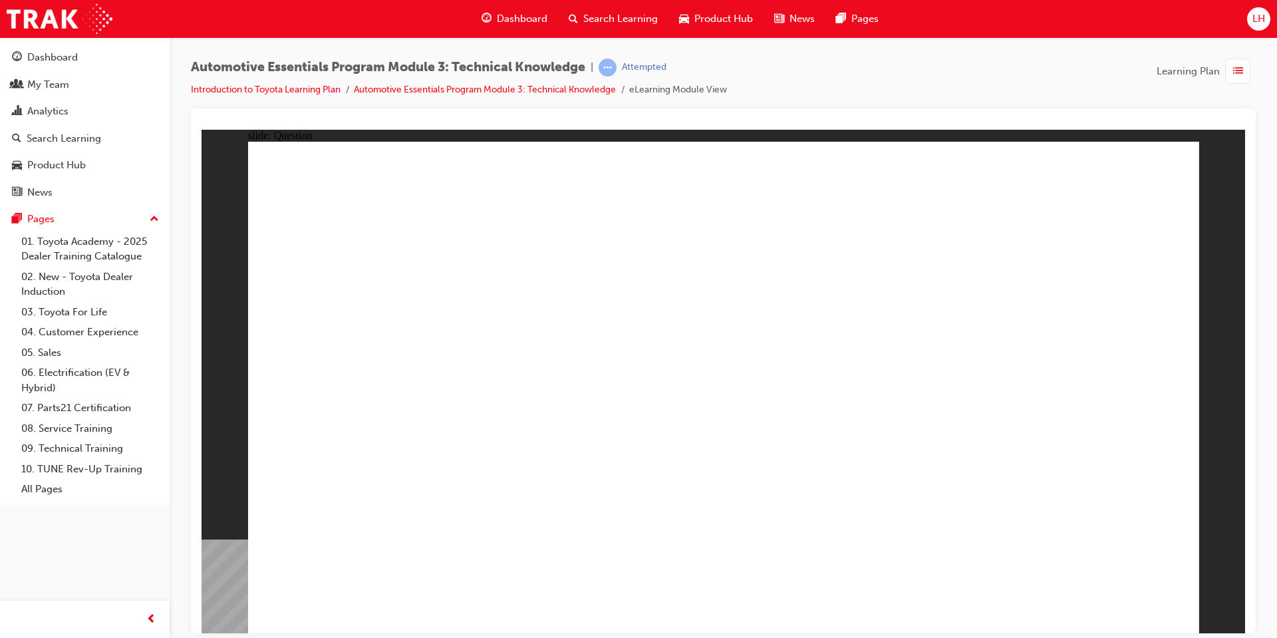
radio input "true"
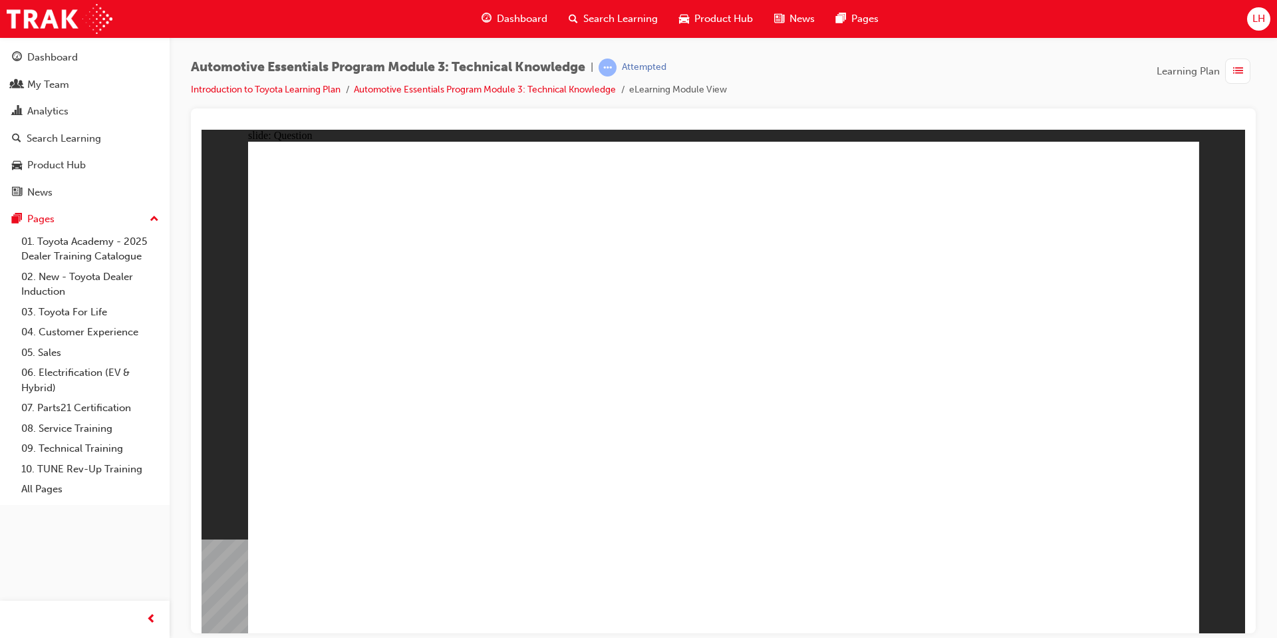
radio input "true"
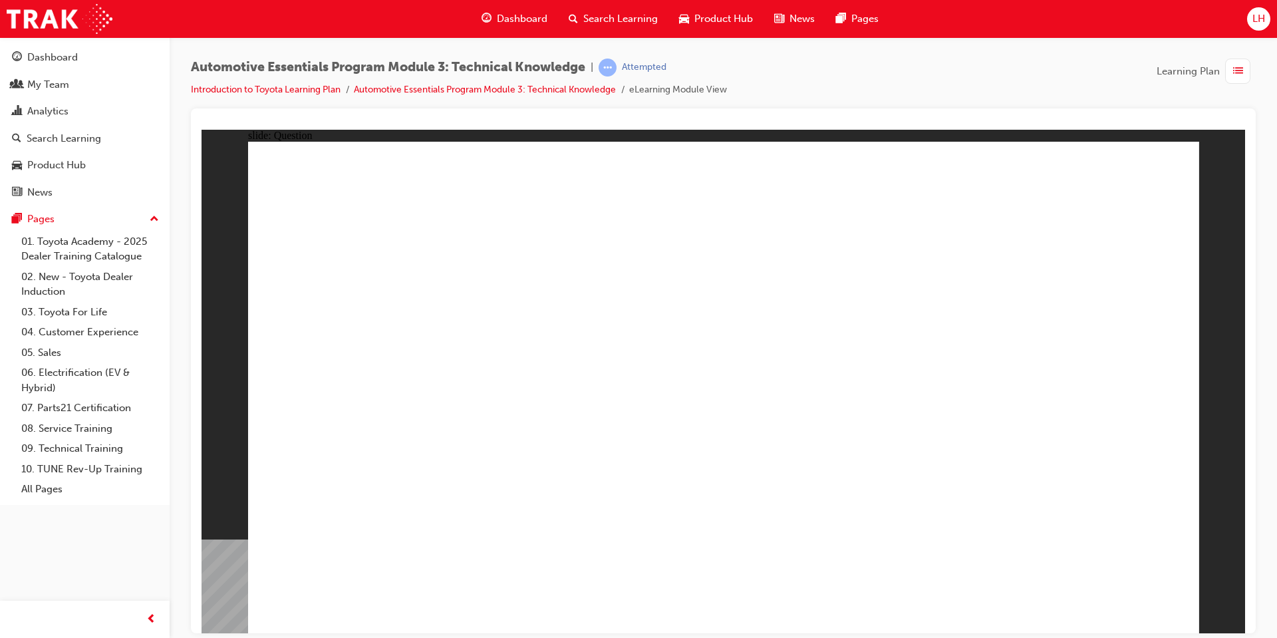
radio input "true"
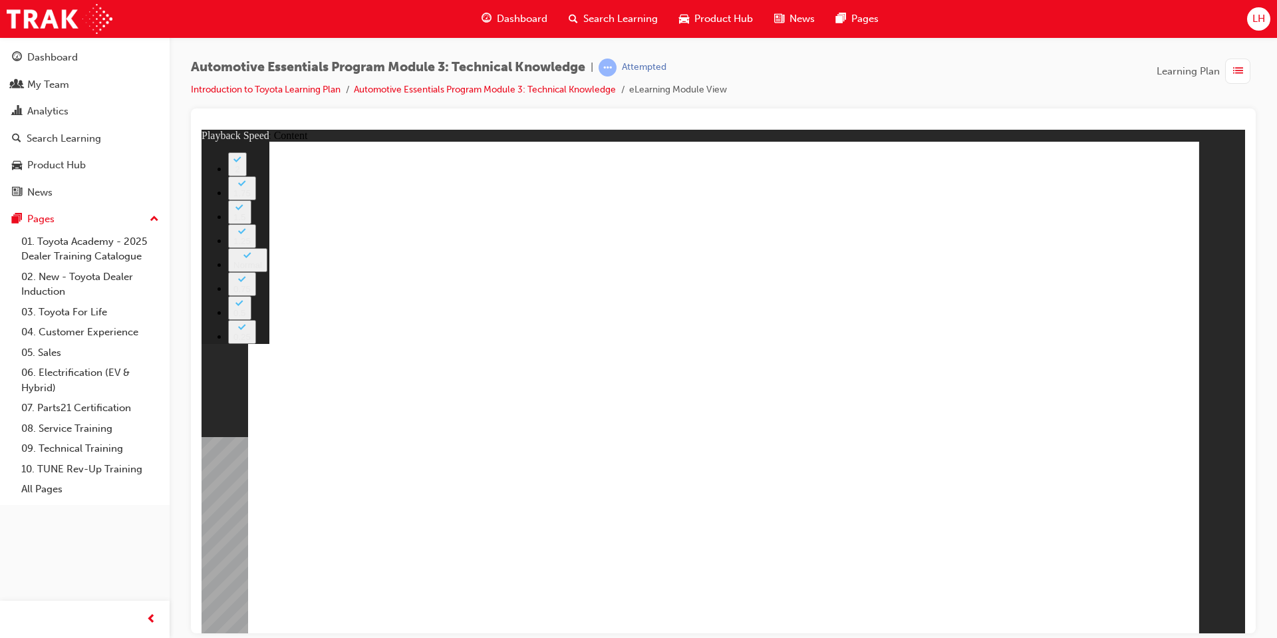
type input "227"
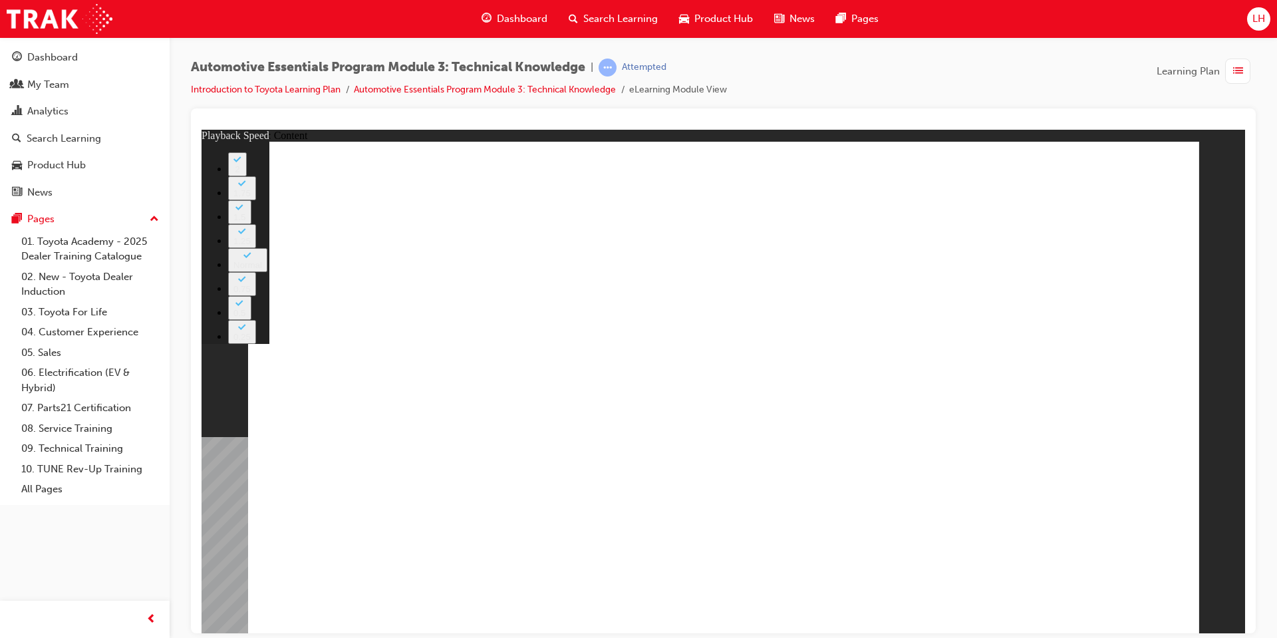
type input "18"
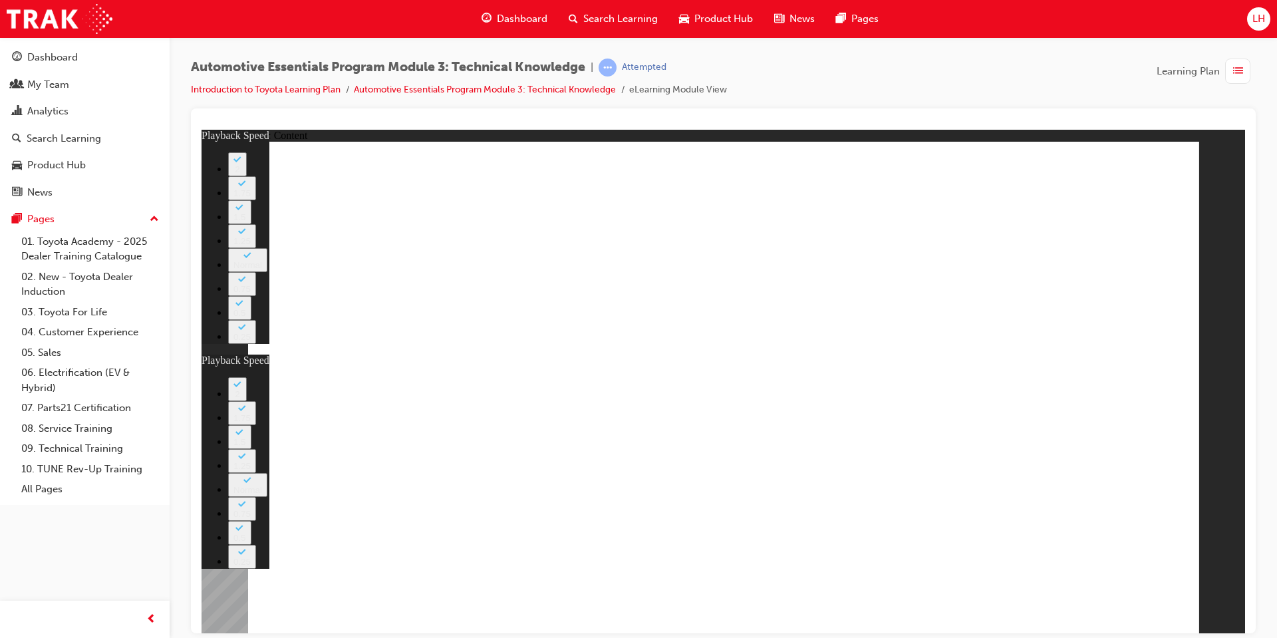
type input "15"
type input "18"
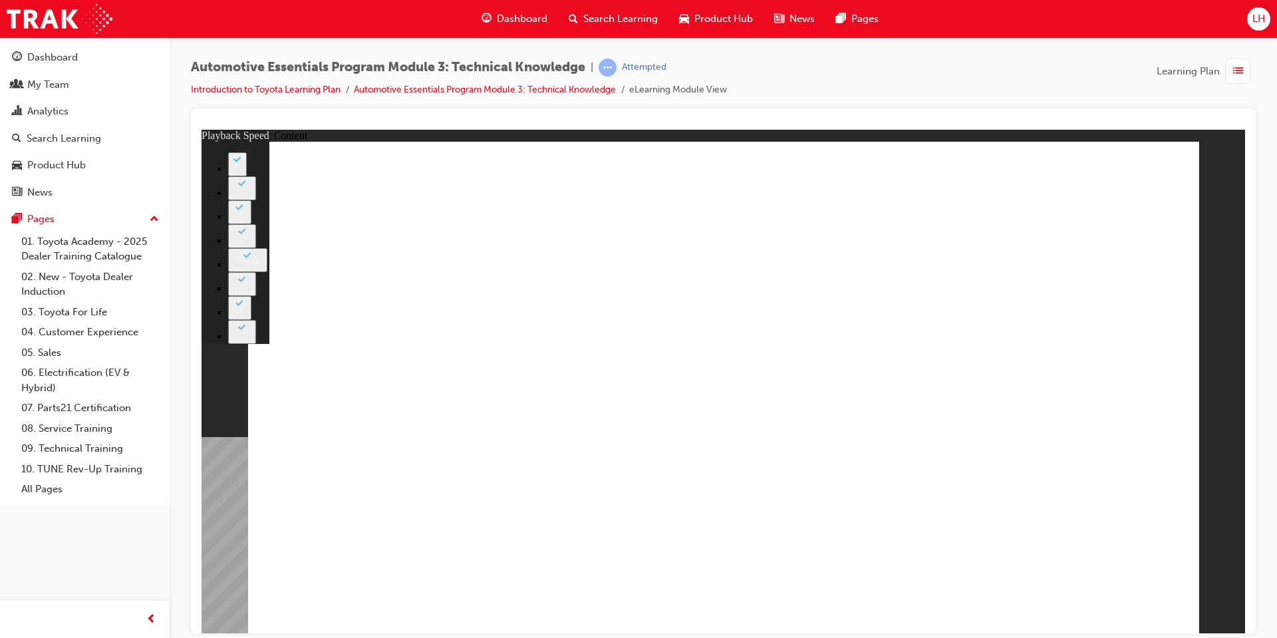
type input "18"
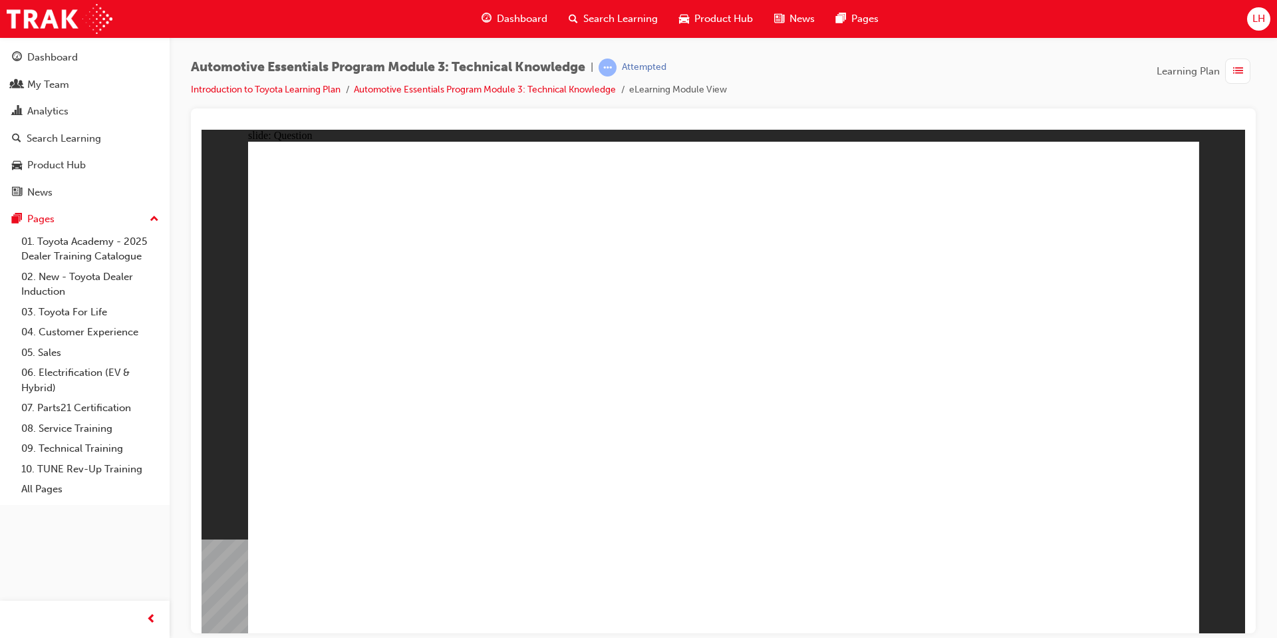
radio input "true"
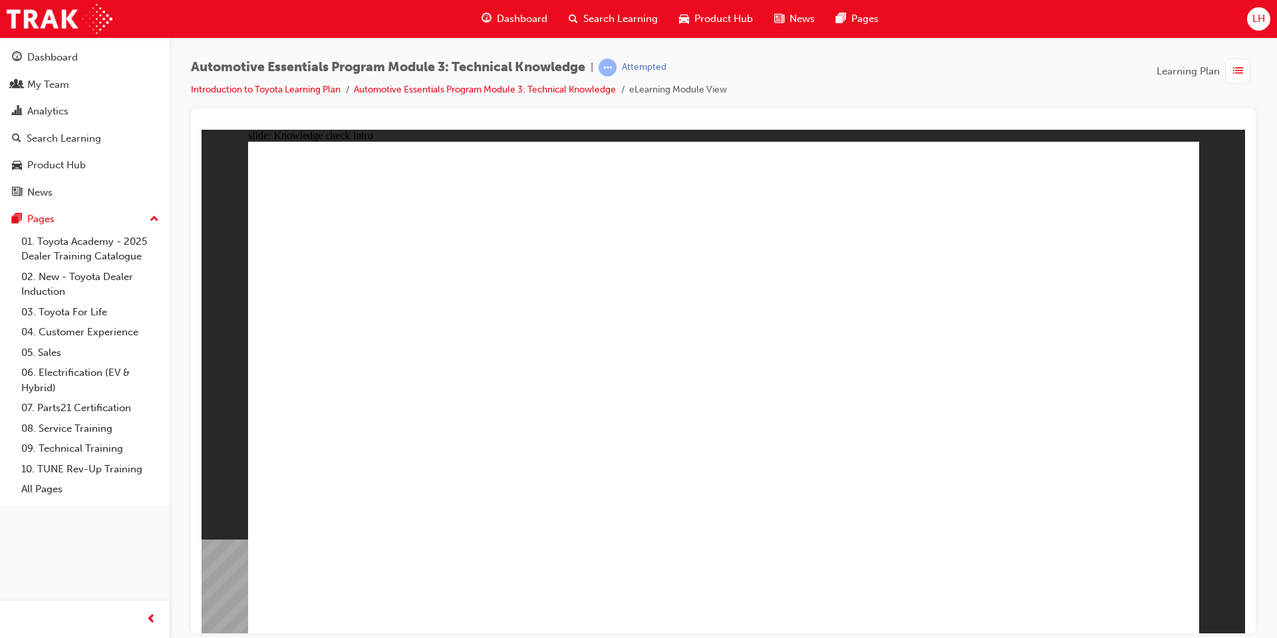
radio input "true"
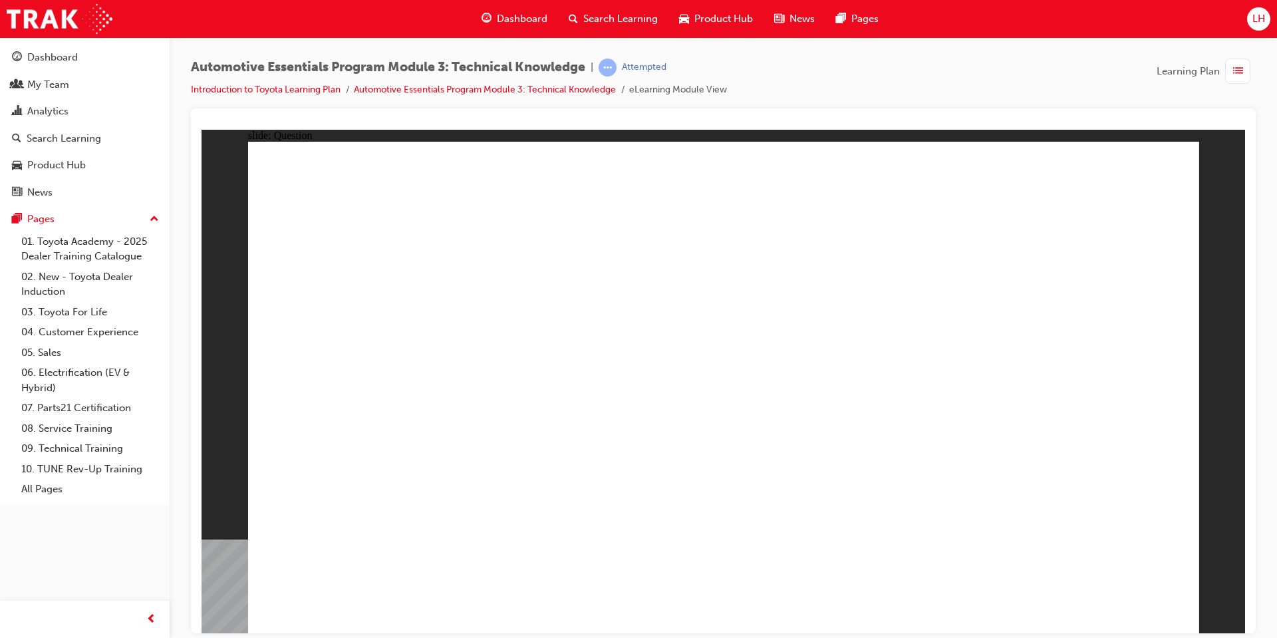
radio input "true"
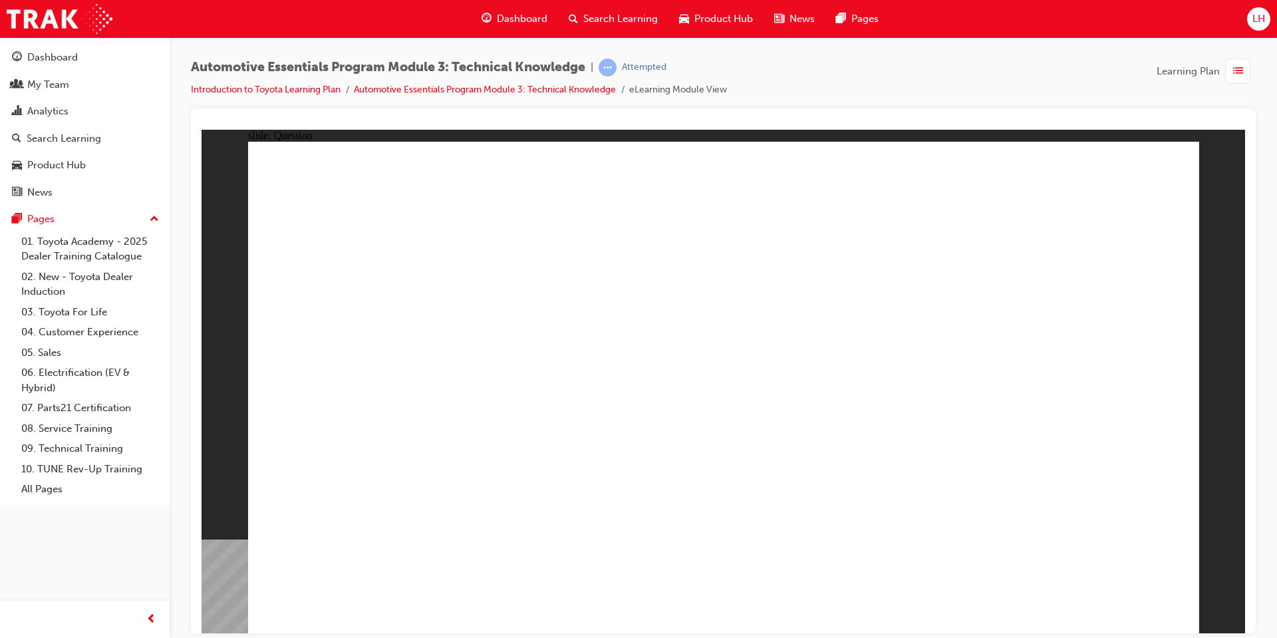
radio input "true"
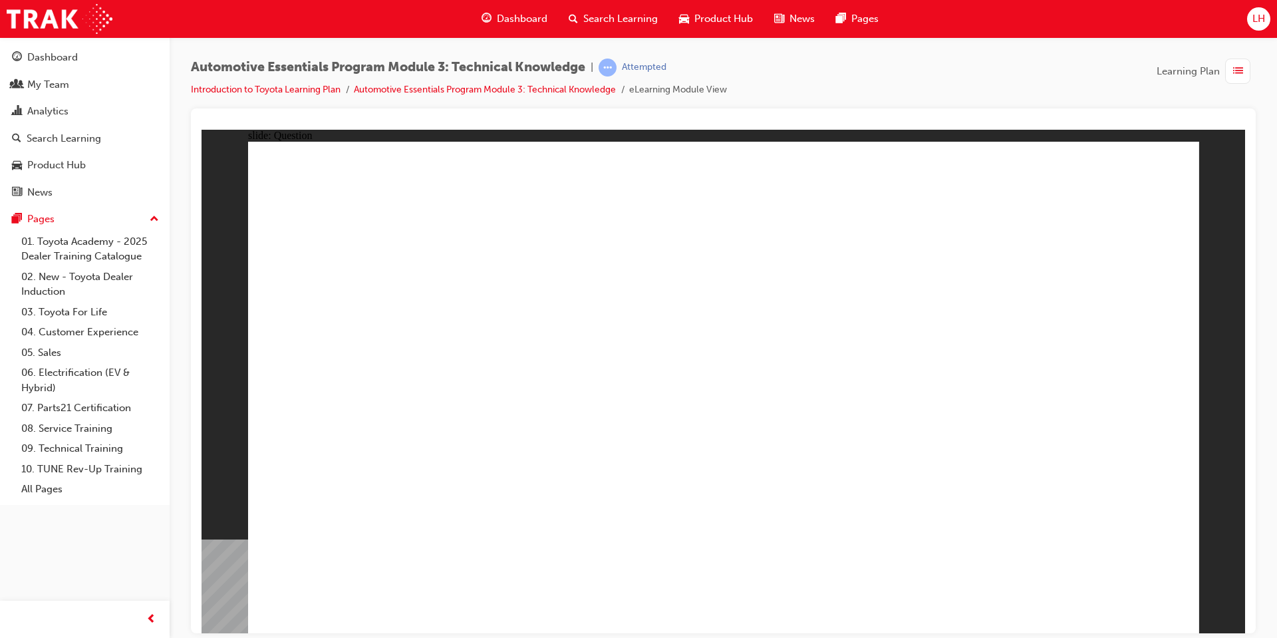
radio input "true"
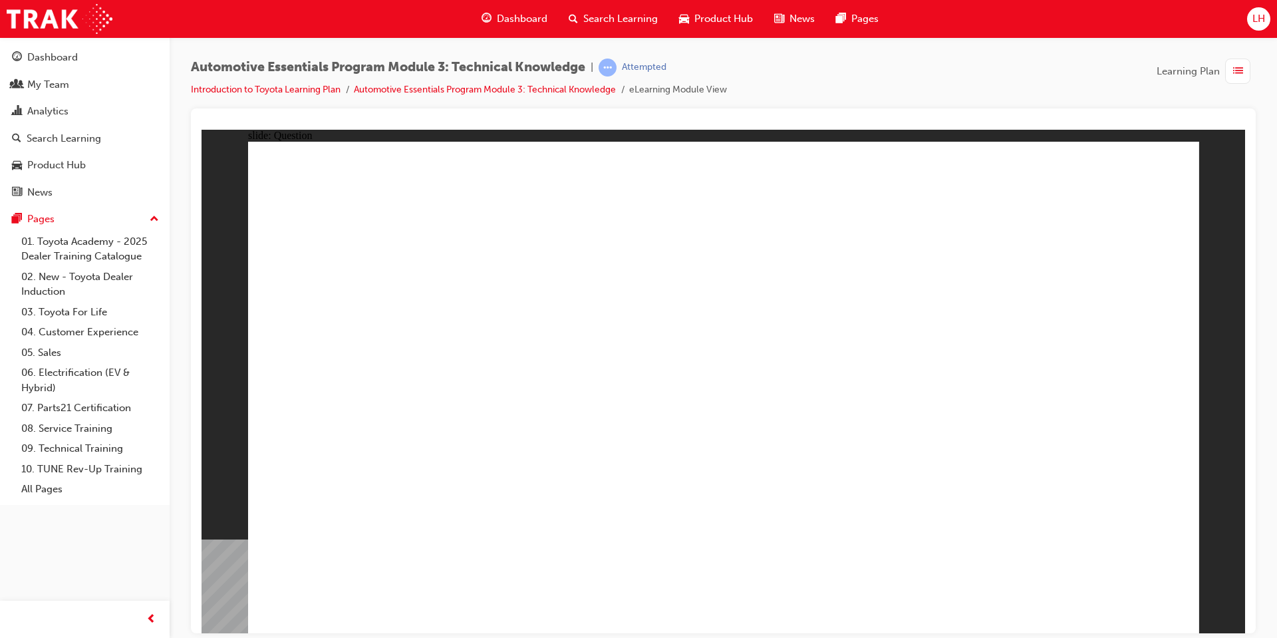
radio input "true"
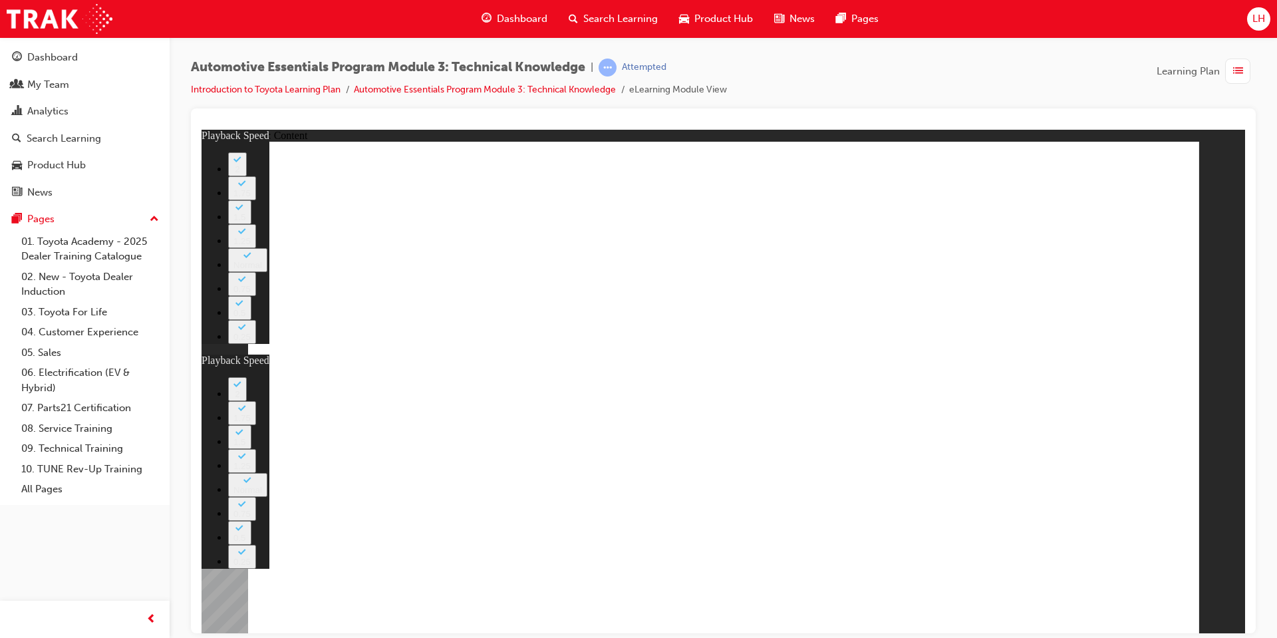
type input "7"
type input "0"
type input "8"
type input "117"
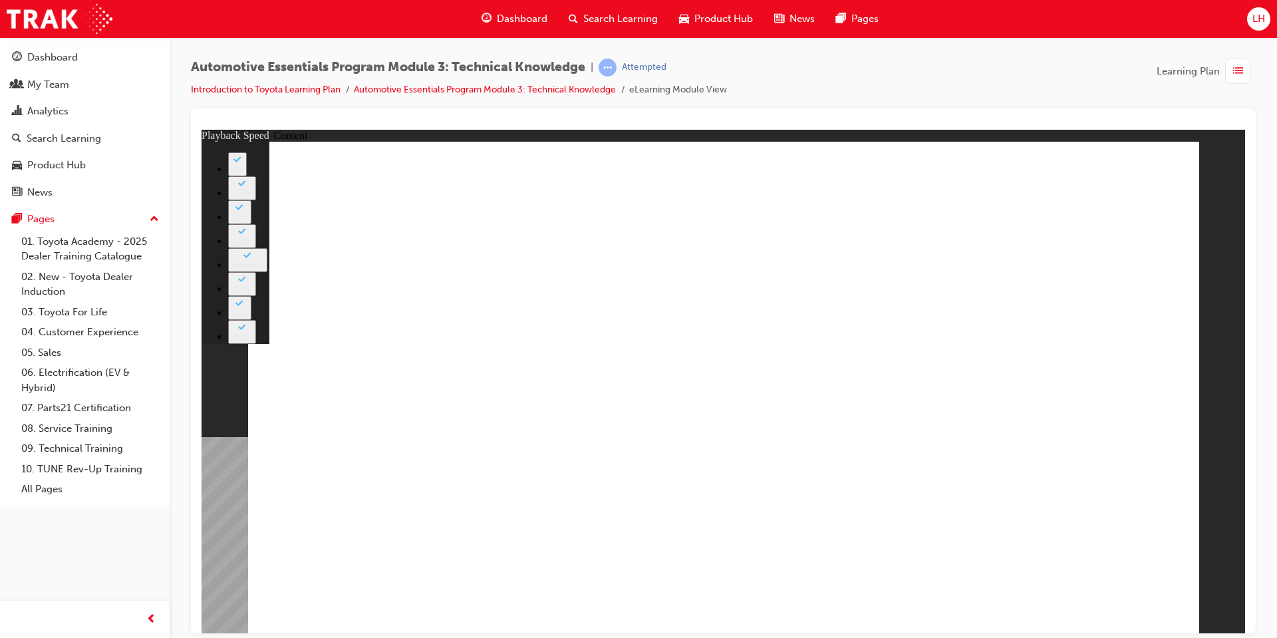
type input "7"
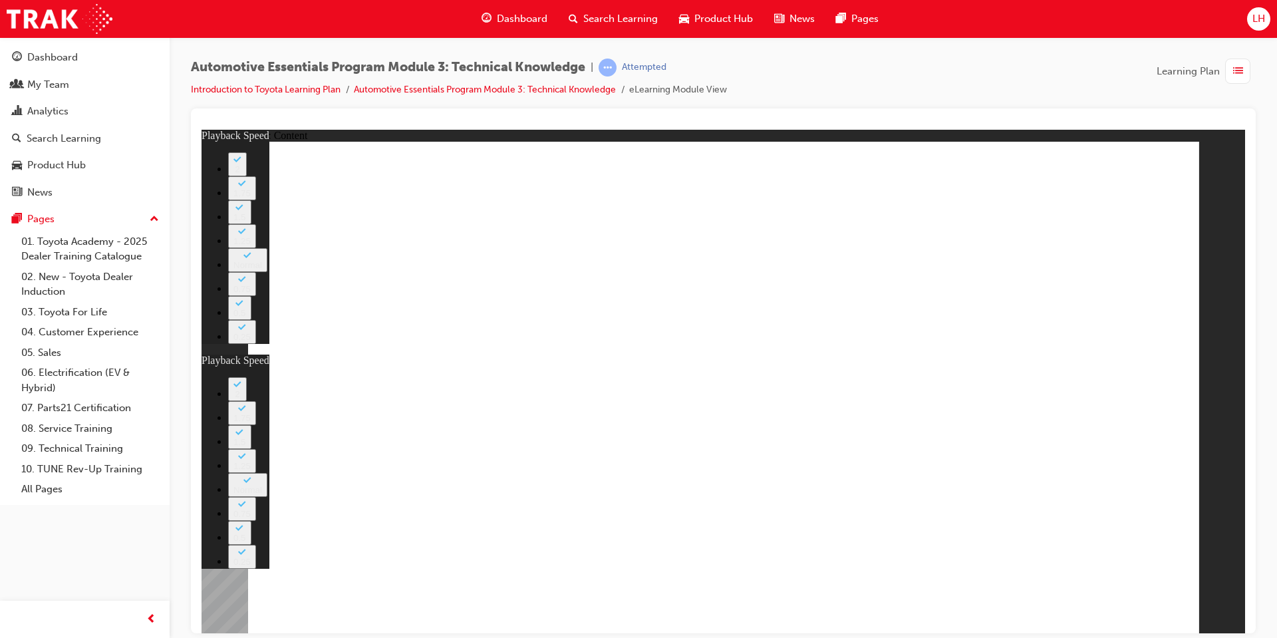
type input "105"
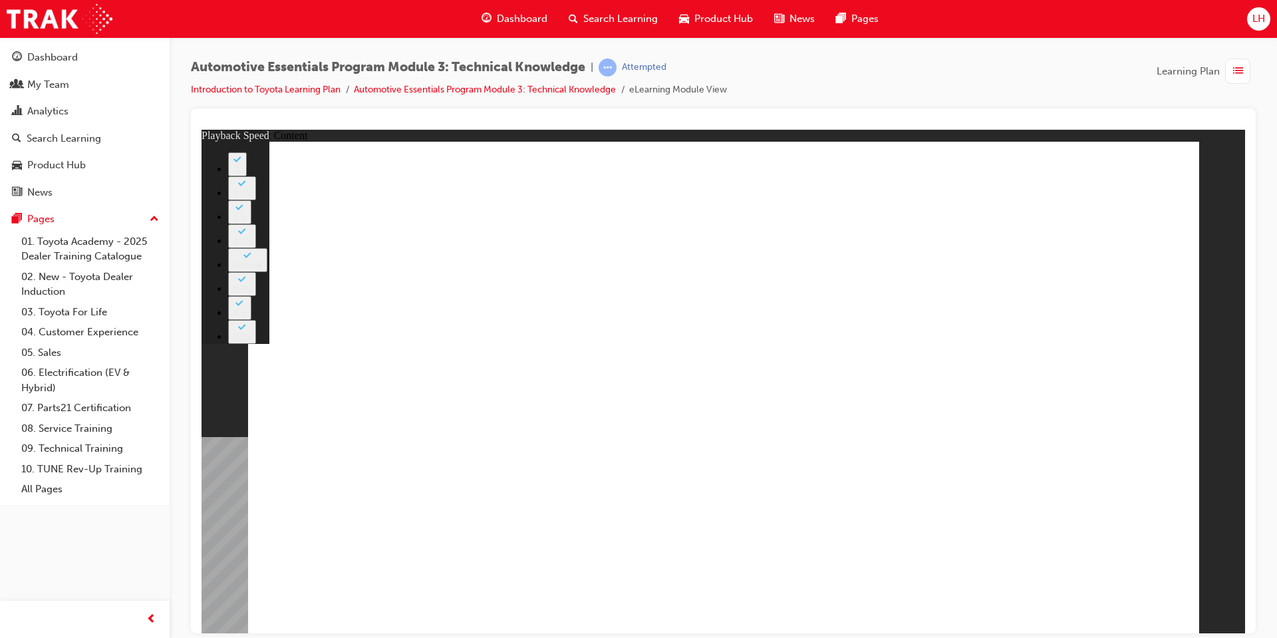
type input "7"
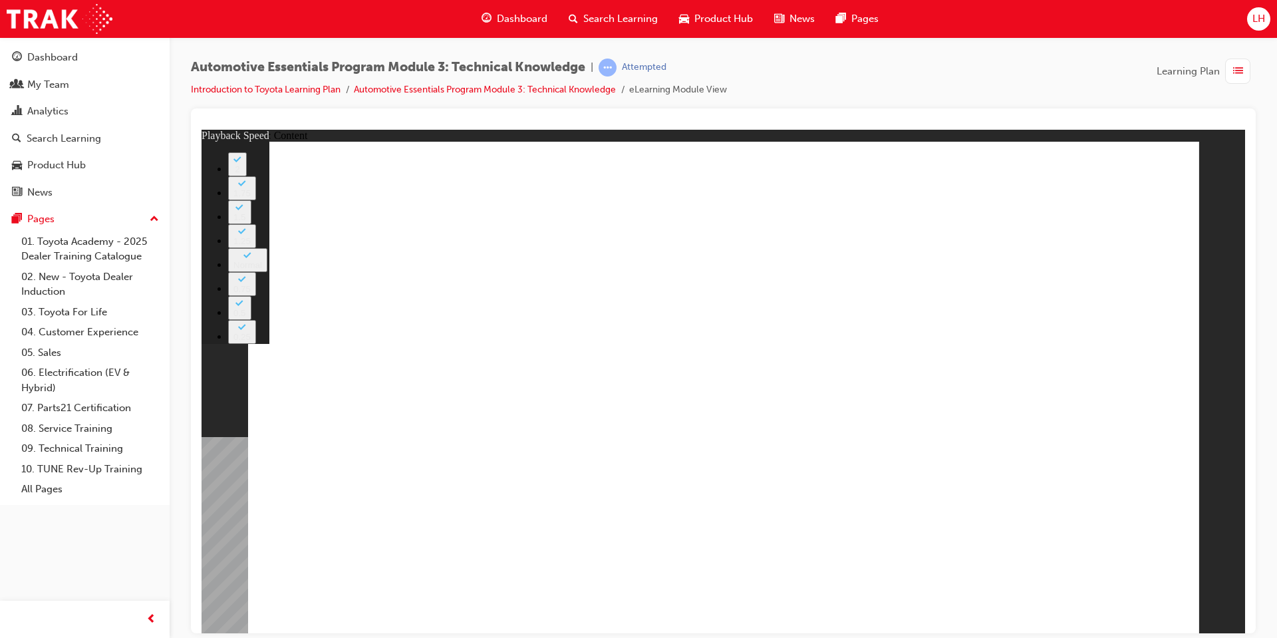
type input "7"
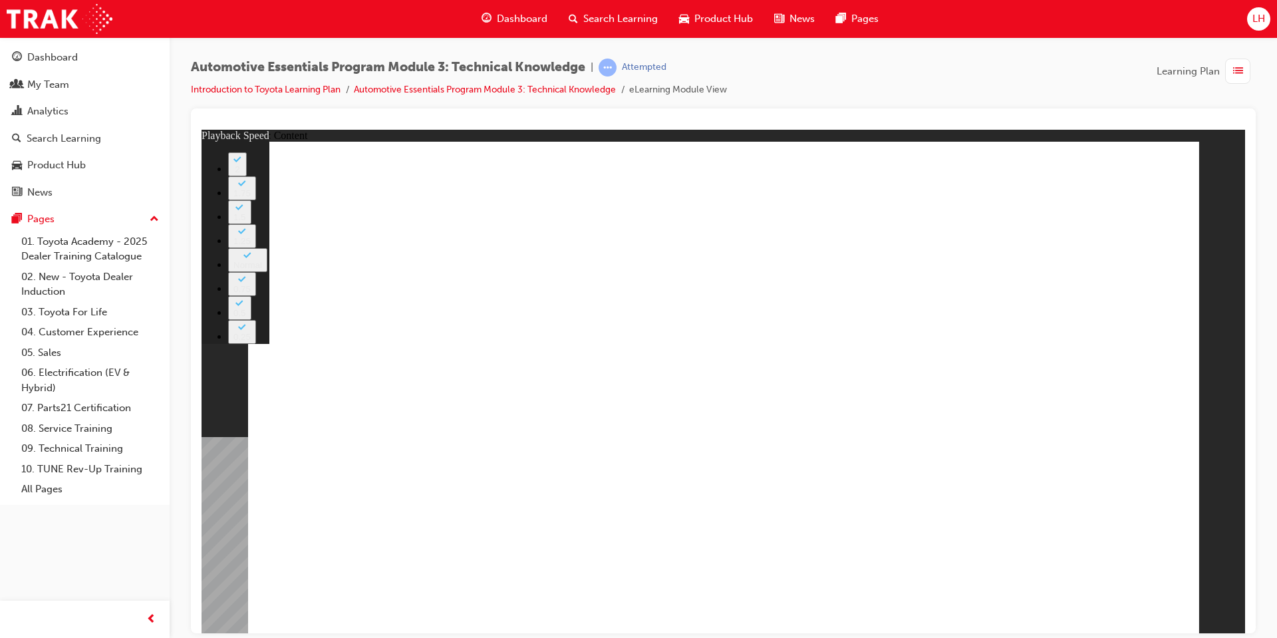
type input "23"
type input "74"
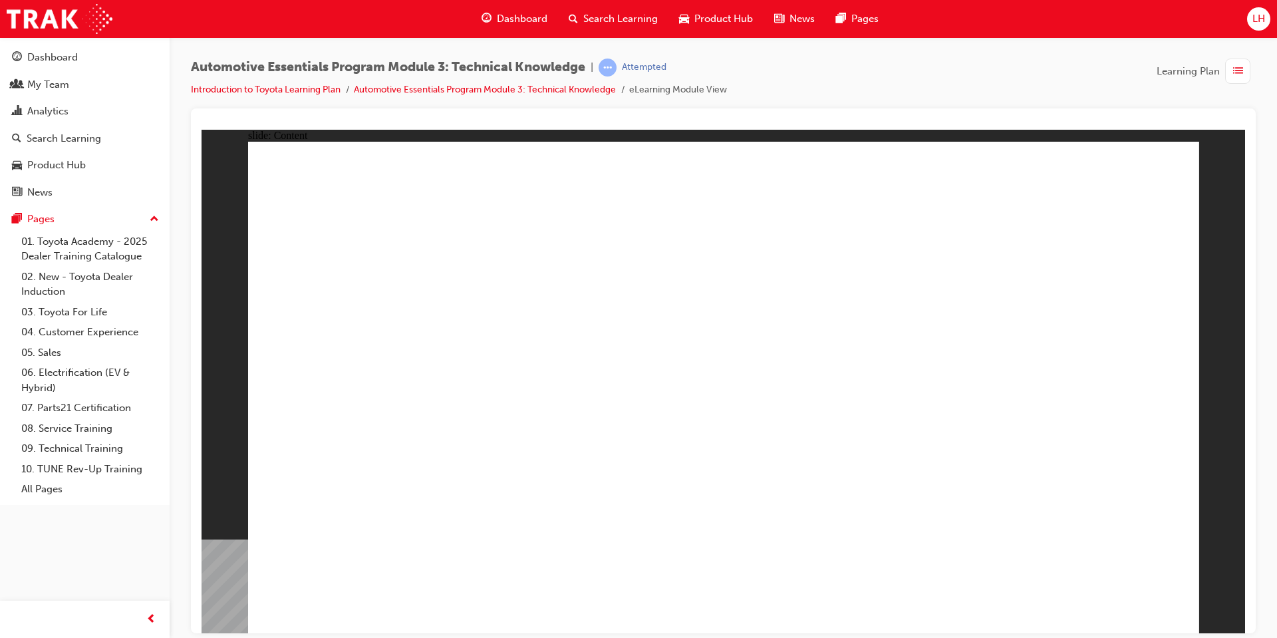
radio input "true"
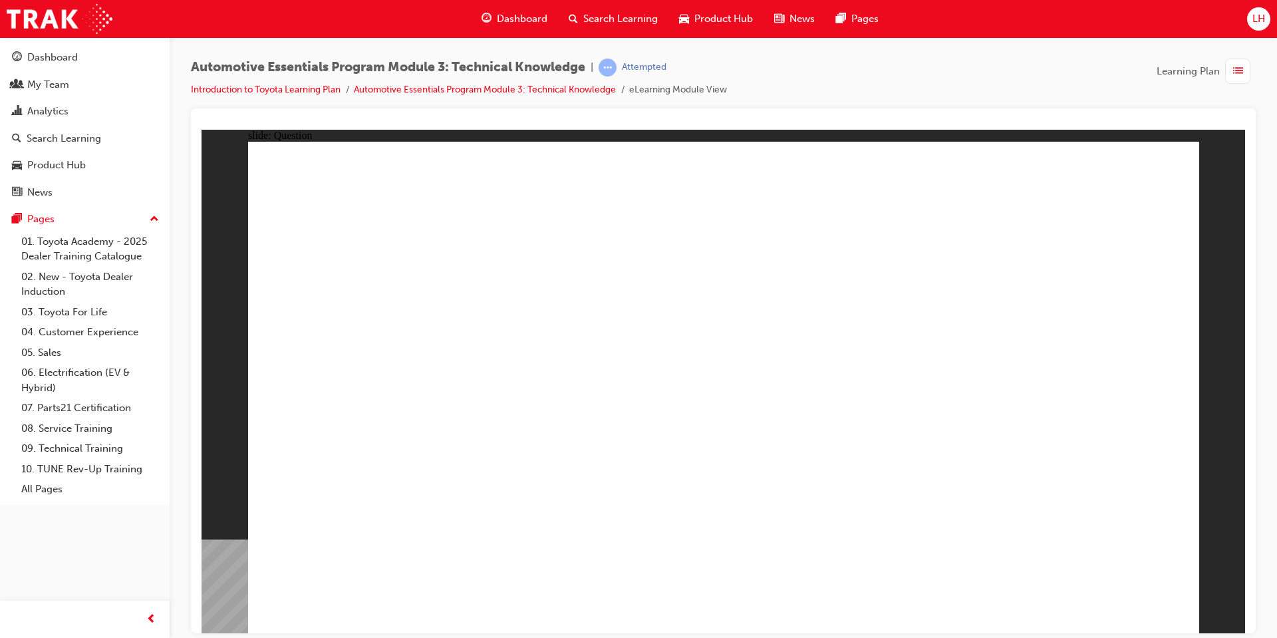
radio input "true"
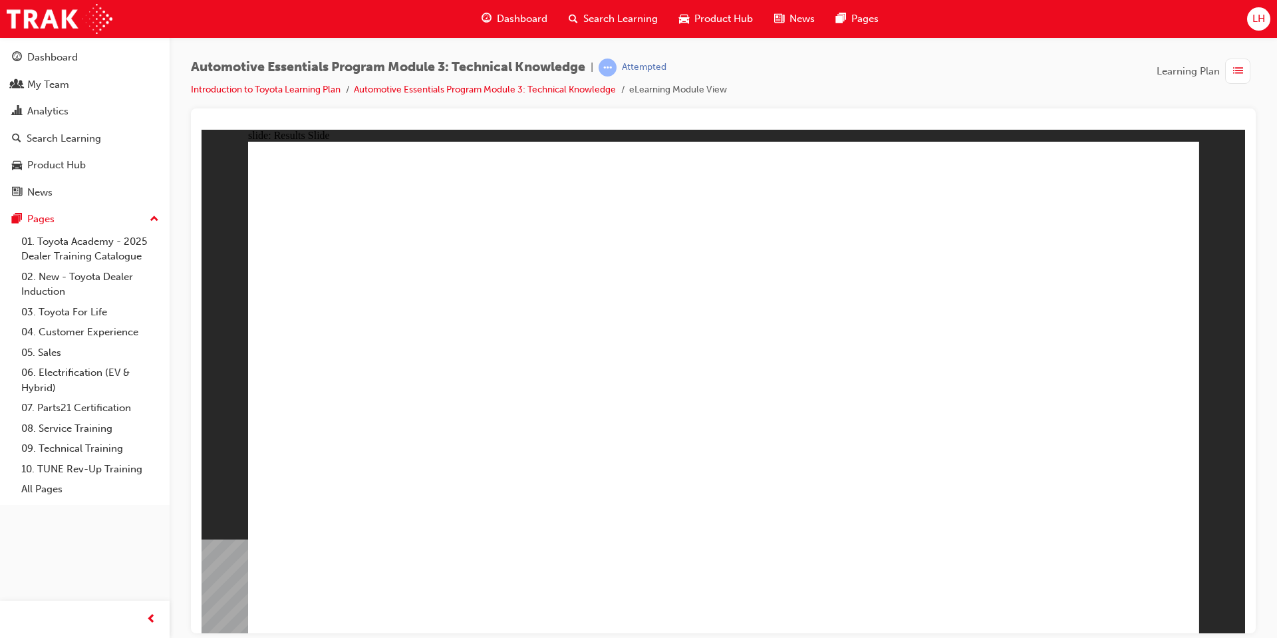
drag, startPoint x: 527, startPoint y: 538, endPoint x: 532, endPoint y: 528, distance: 11.9
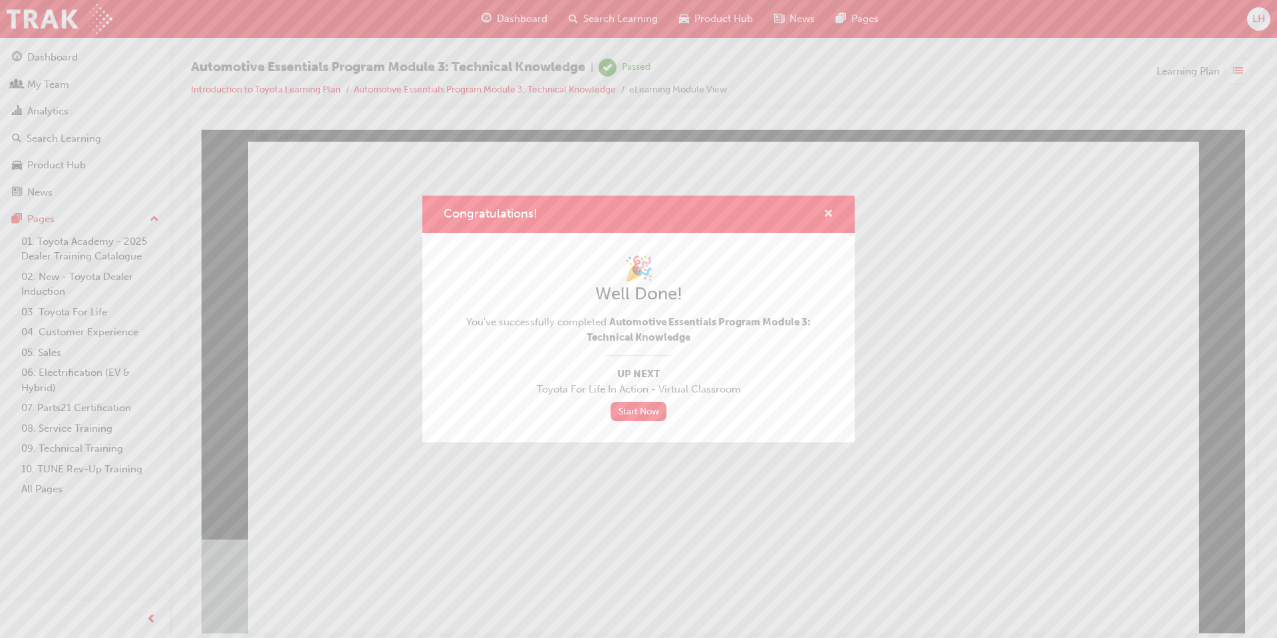
click at [832, 216] on span "cross-icon" at bounding box center [829, 215] width 10 height 12
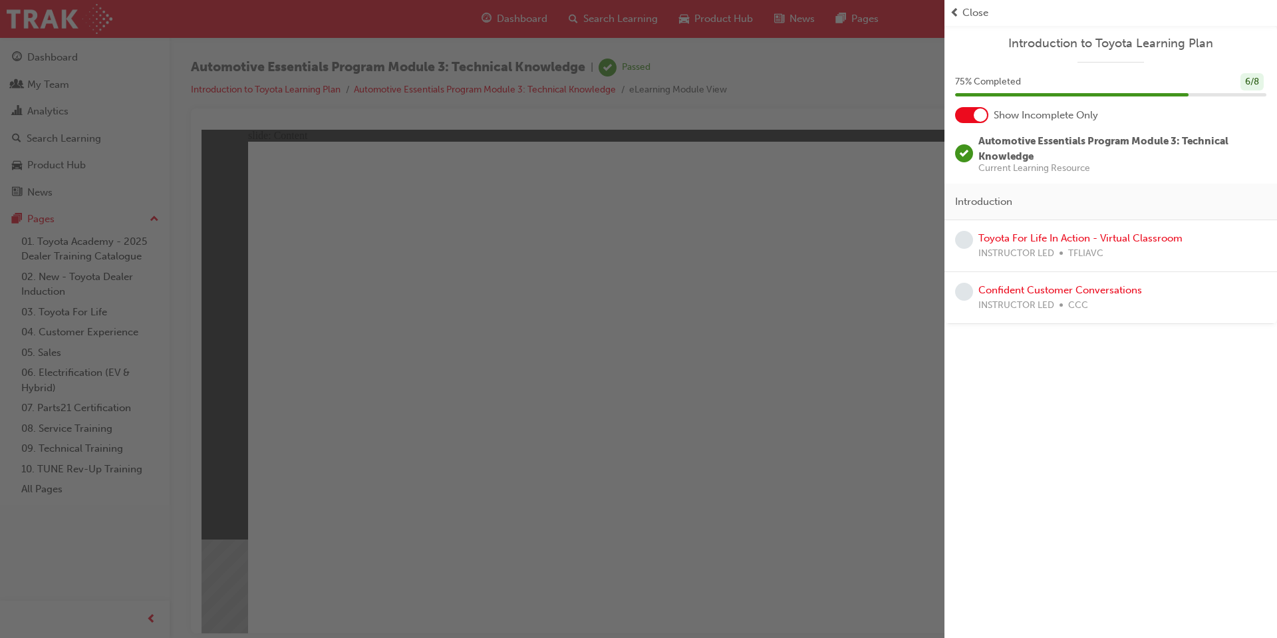
click at [974, 11] on span "Close" at bounding box center [976, 12] width 26 height 15
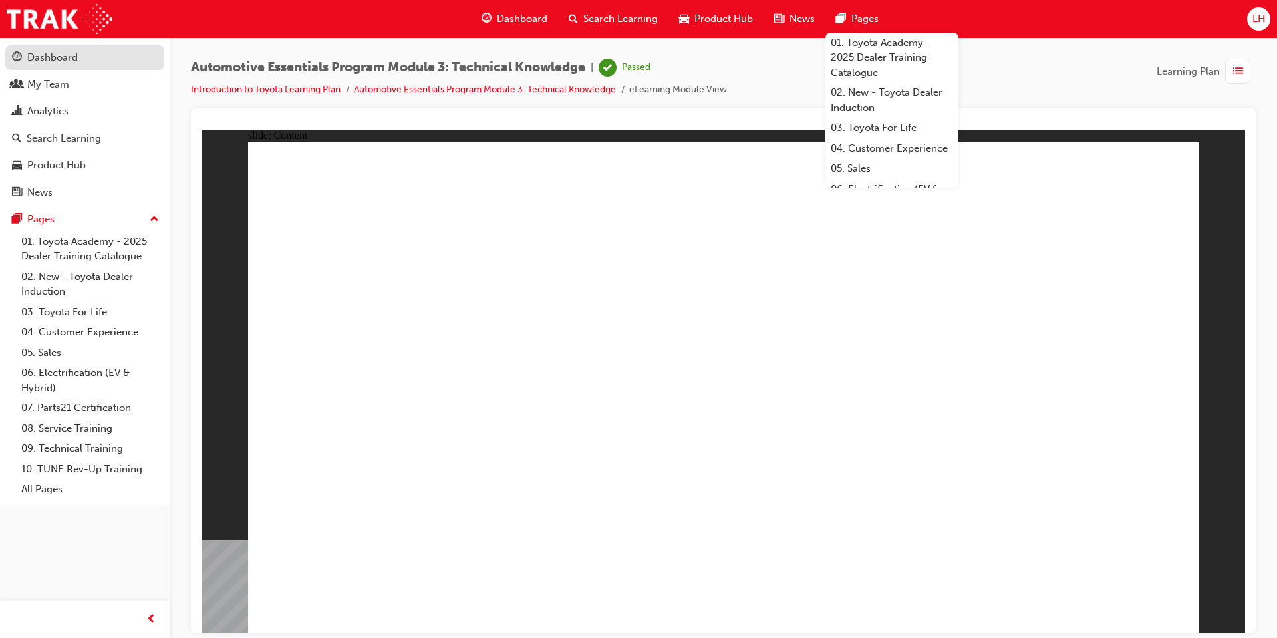
click at [75, 57] on div "Dashboard" at bounding box center [52, 57] width 51 height 15
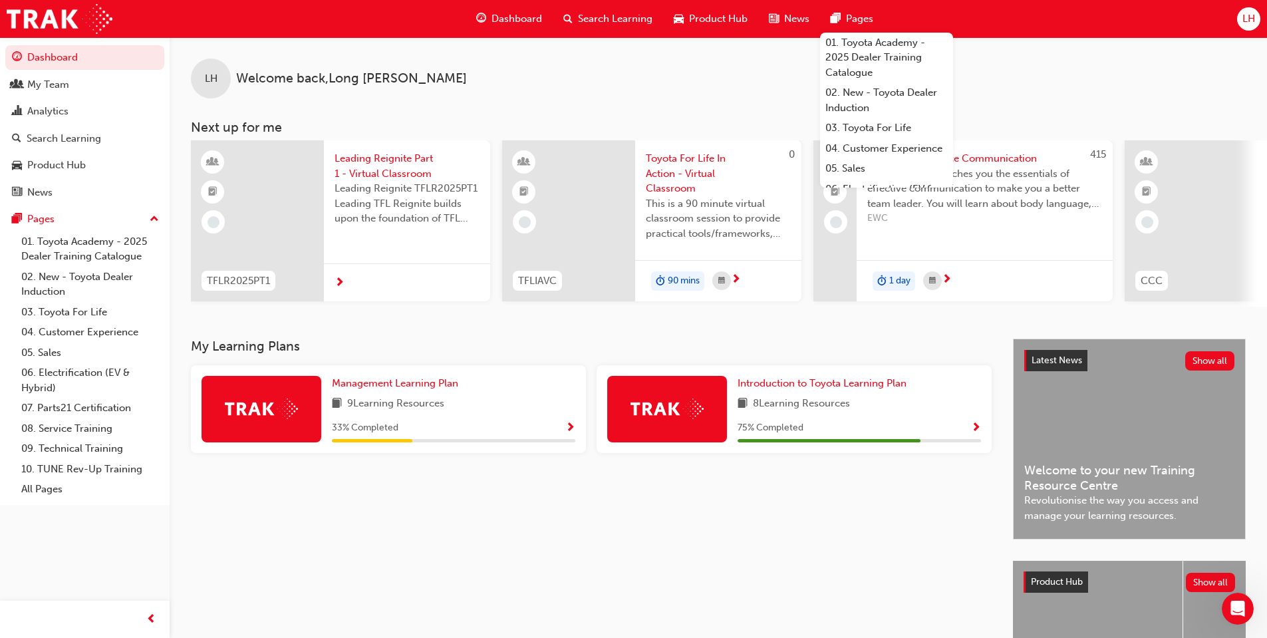
click at [515, 432] on div "33 % Completed" at bounding box center [453, 428] width 243 height 17
click at [430, 391] on link "Management Learning Plan" at bounding box center [398, 383] width 132 height 15
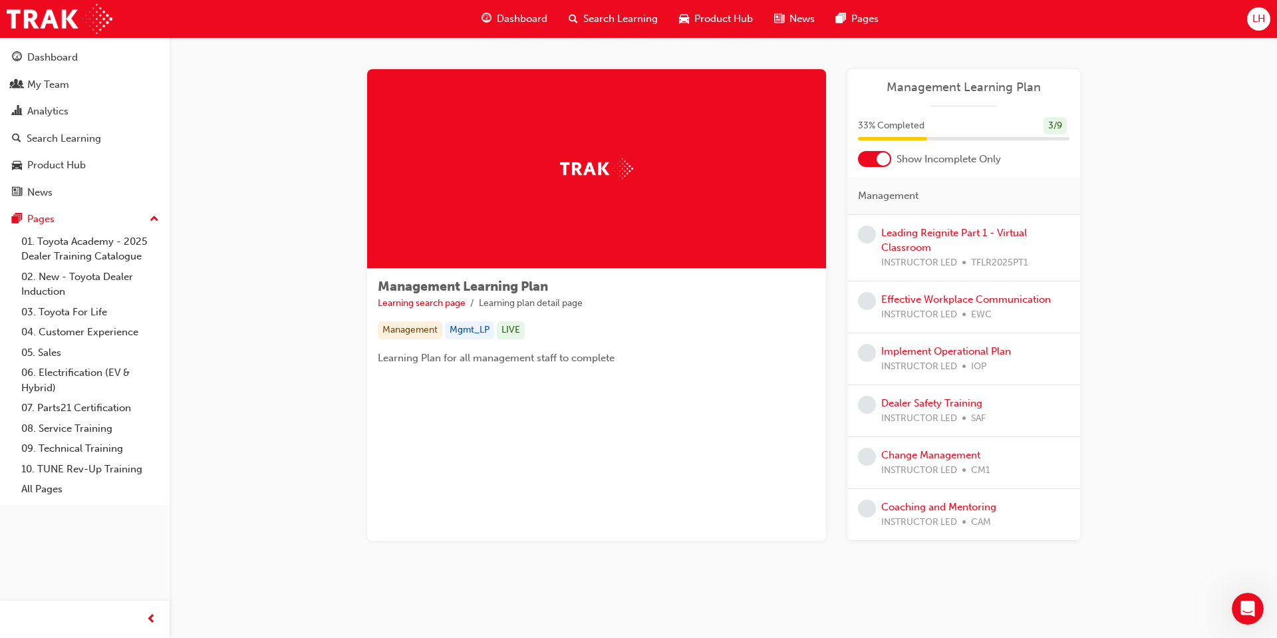
click at [1250, 19] on div "LH" at bounding box center [1258, 18] width 23 height 23
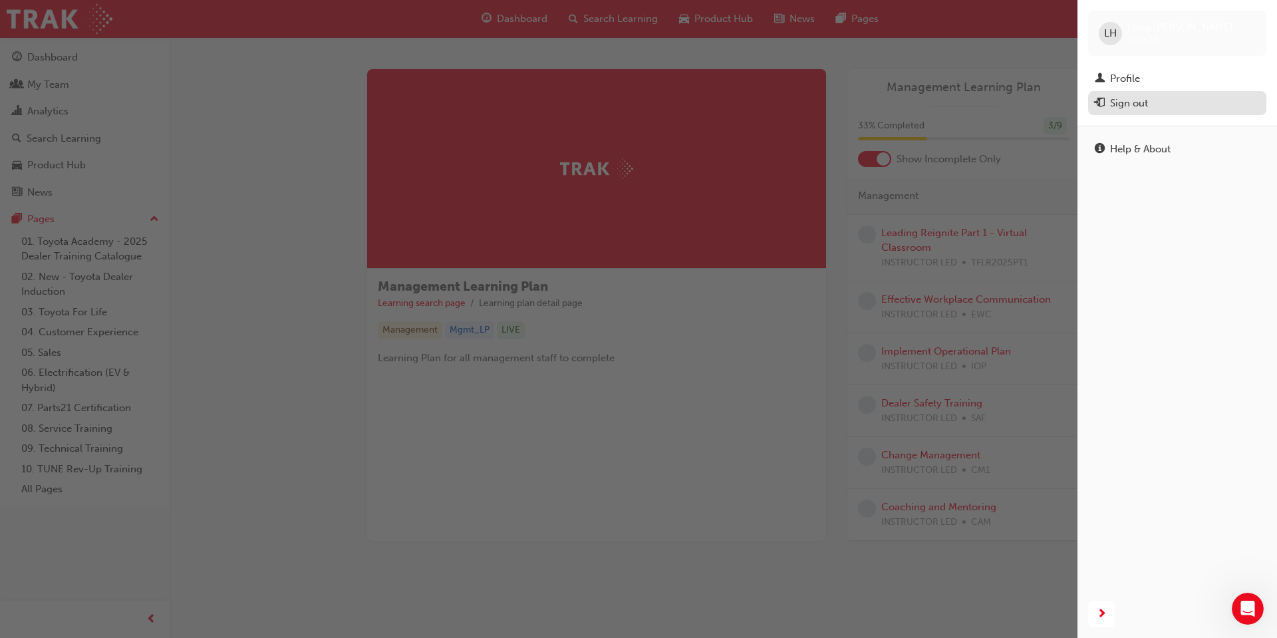
click at [1138, 104] on div "Sign out" at bounding box center [1129, 103] width 38 height 15
